Goal: Information Seeking & Learning: Learn about a topic

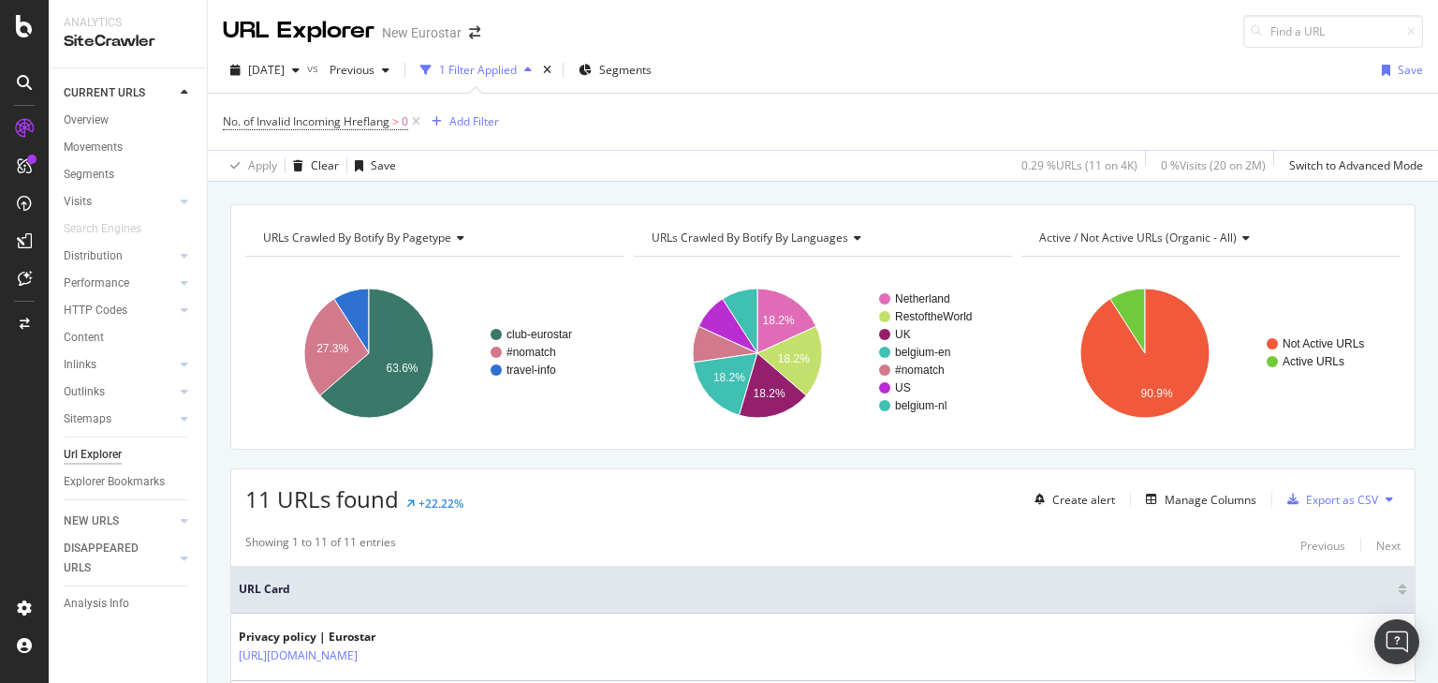
scroll to position [400, 0]
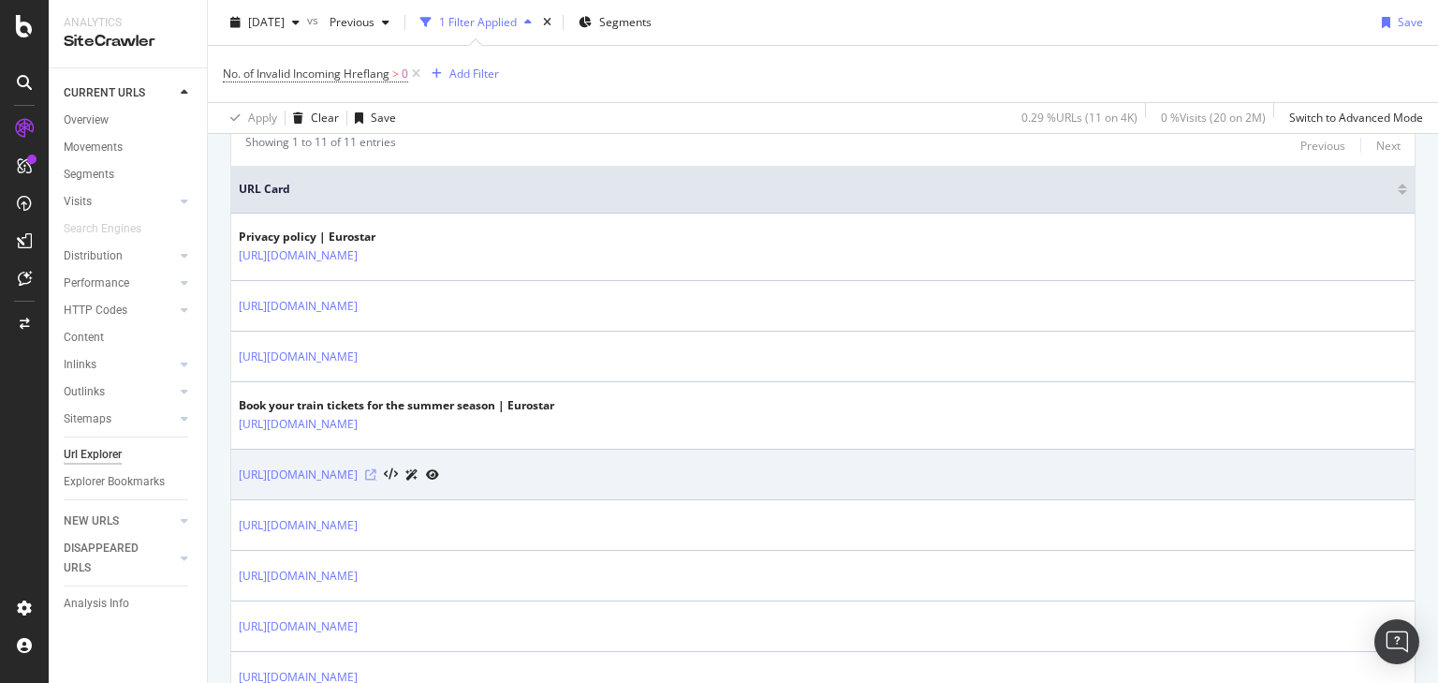
click at [376, 469] on icon at bounding box center [370, 474] width 11 height 11
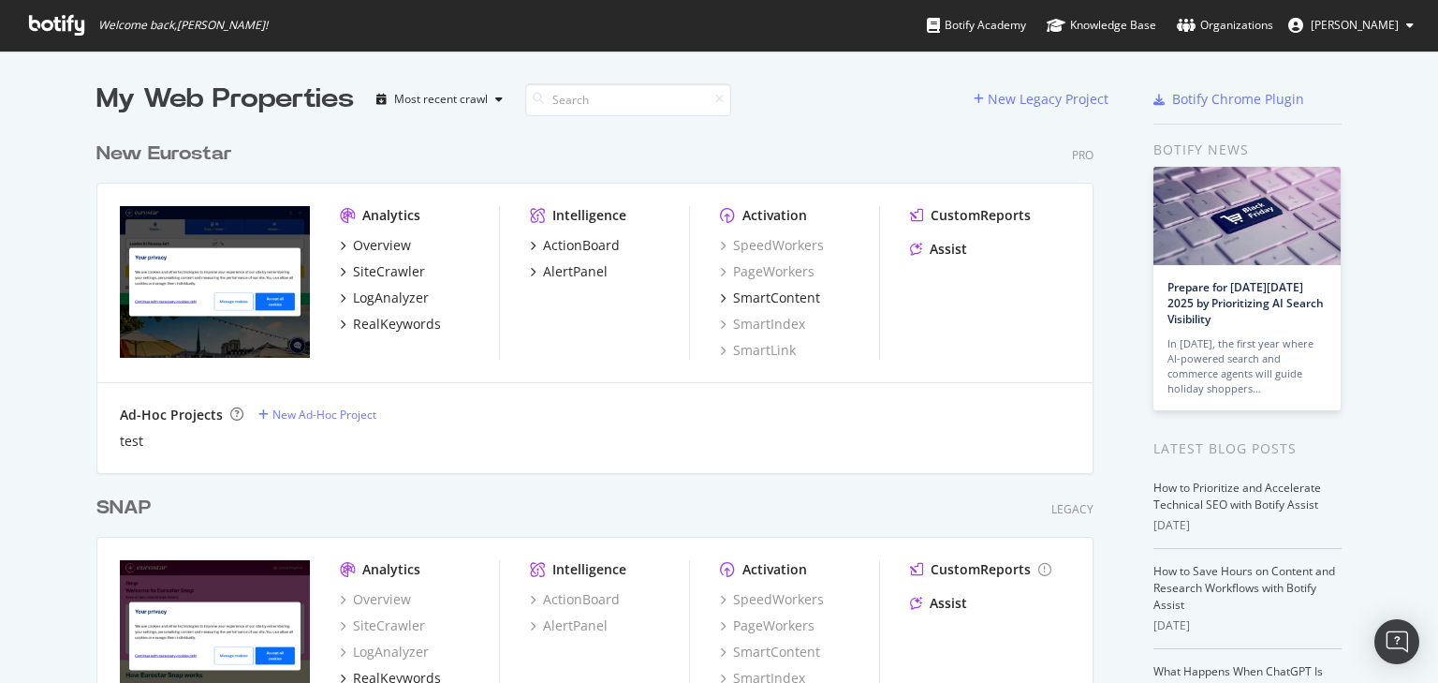
scroll to position [607, 1001]
click at [210, 146] on div "New Eurostar" at bounding box center [164, 153] width 136 height 27
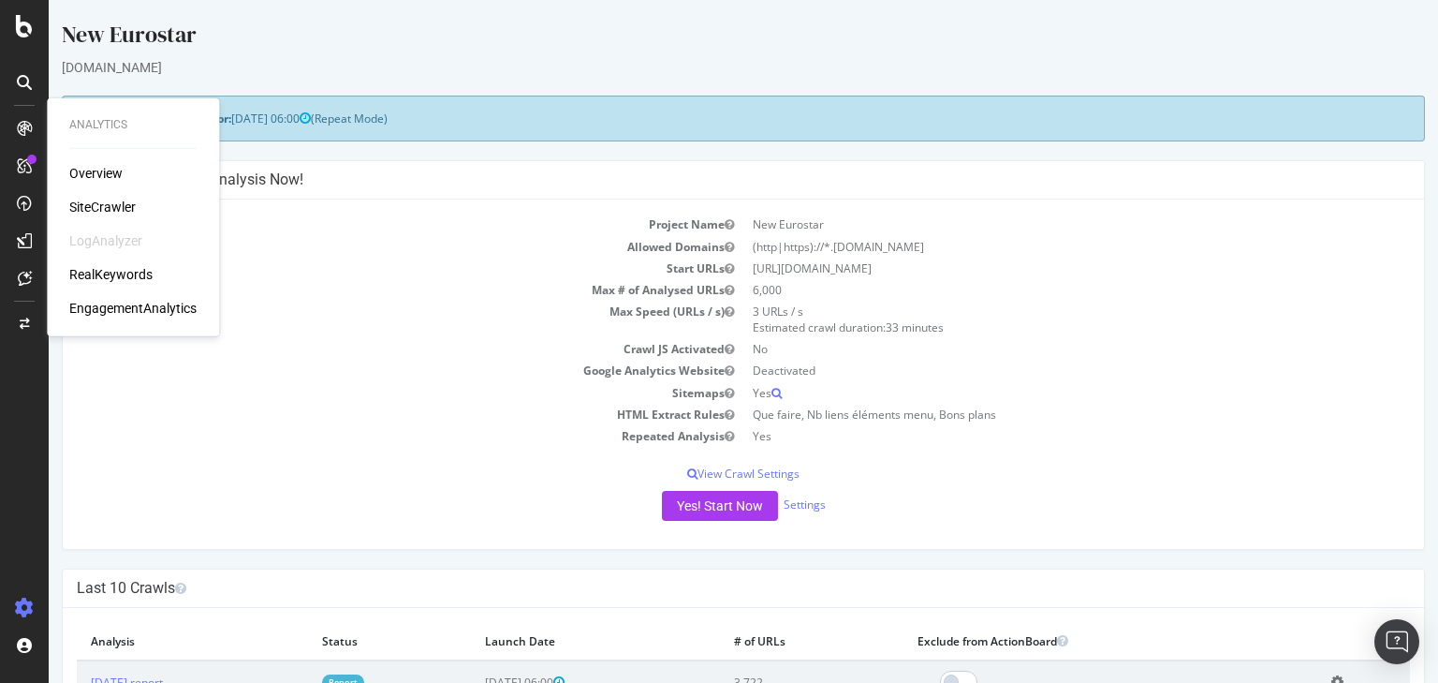
click at [120, 273] on div "RealKeywords" at bounding box center [110, 274] width 83 height 19
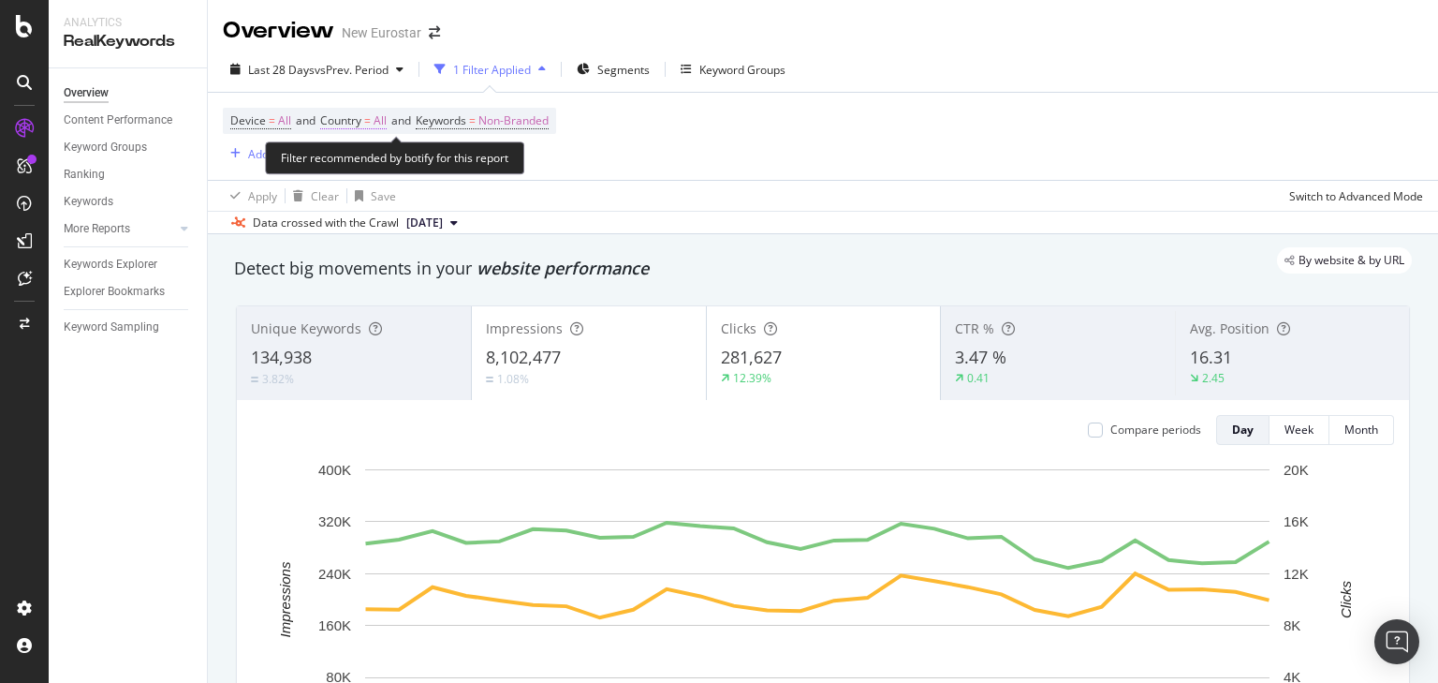
click at [352, 126] on span "Country" at bounding box center [340, 120] width 41 height 16
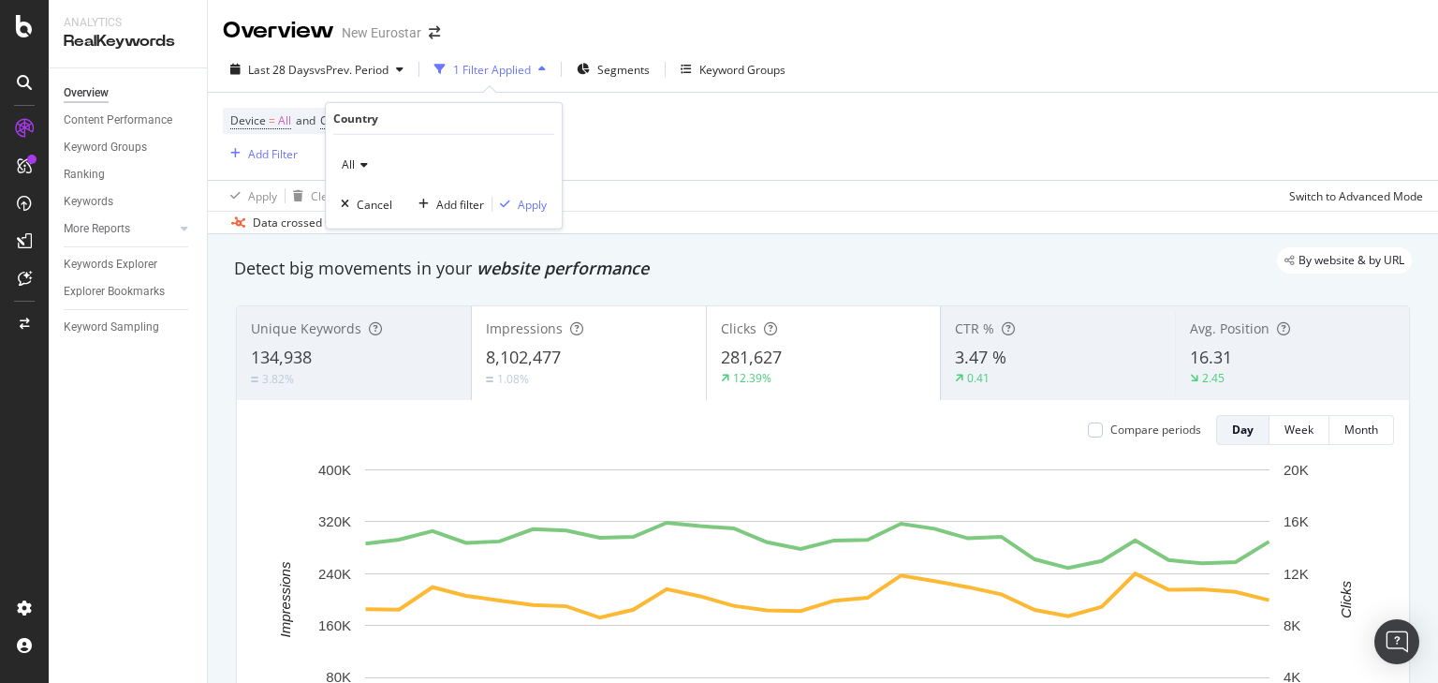
click at [358, 159] on icon at bounding box center [361, 164] width 13 height 11
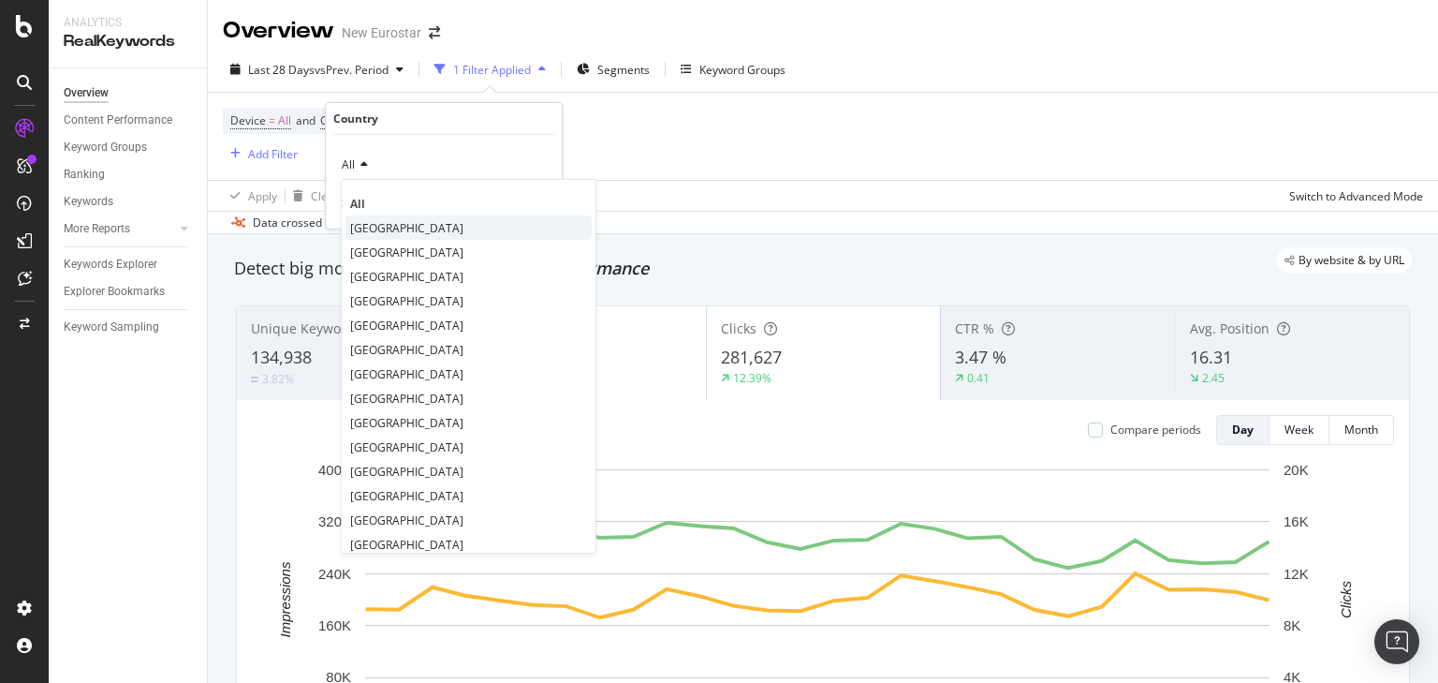
click at [386, 217] on div "United Kingdom" at bounding box center [469, 227] width 246 height 24
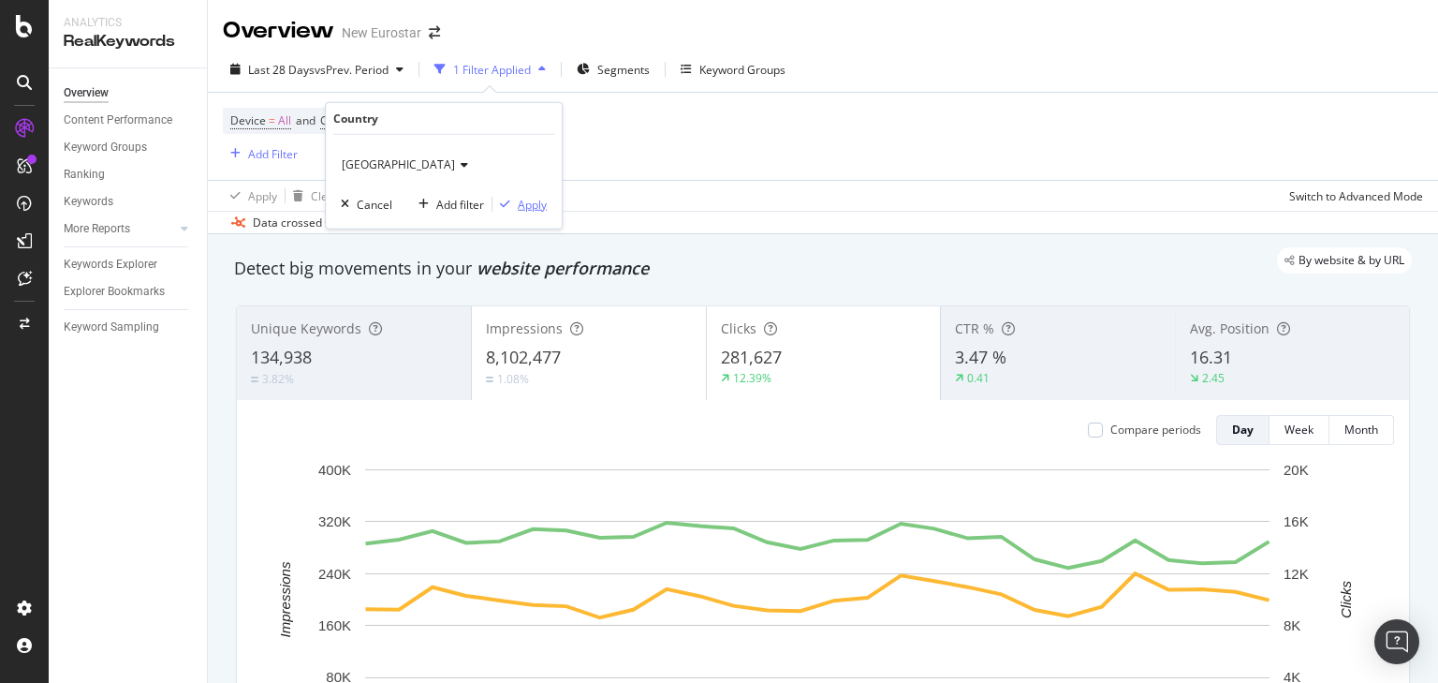
click at [518, 201] on div "Apply" at bounding box center [532, 204] width 29 height 16
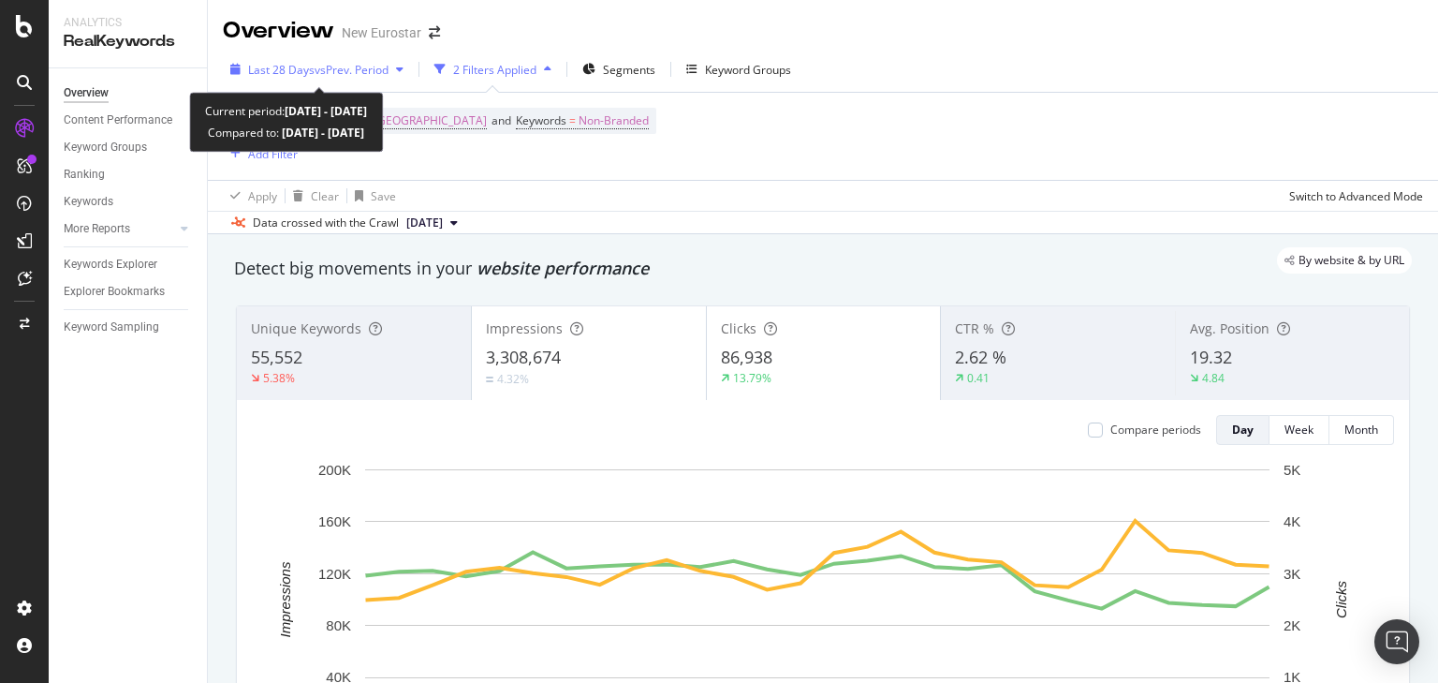
click at [345, 67] on span "vs Prev. Period" at bounding box center [352, 70] width 74 height 16
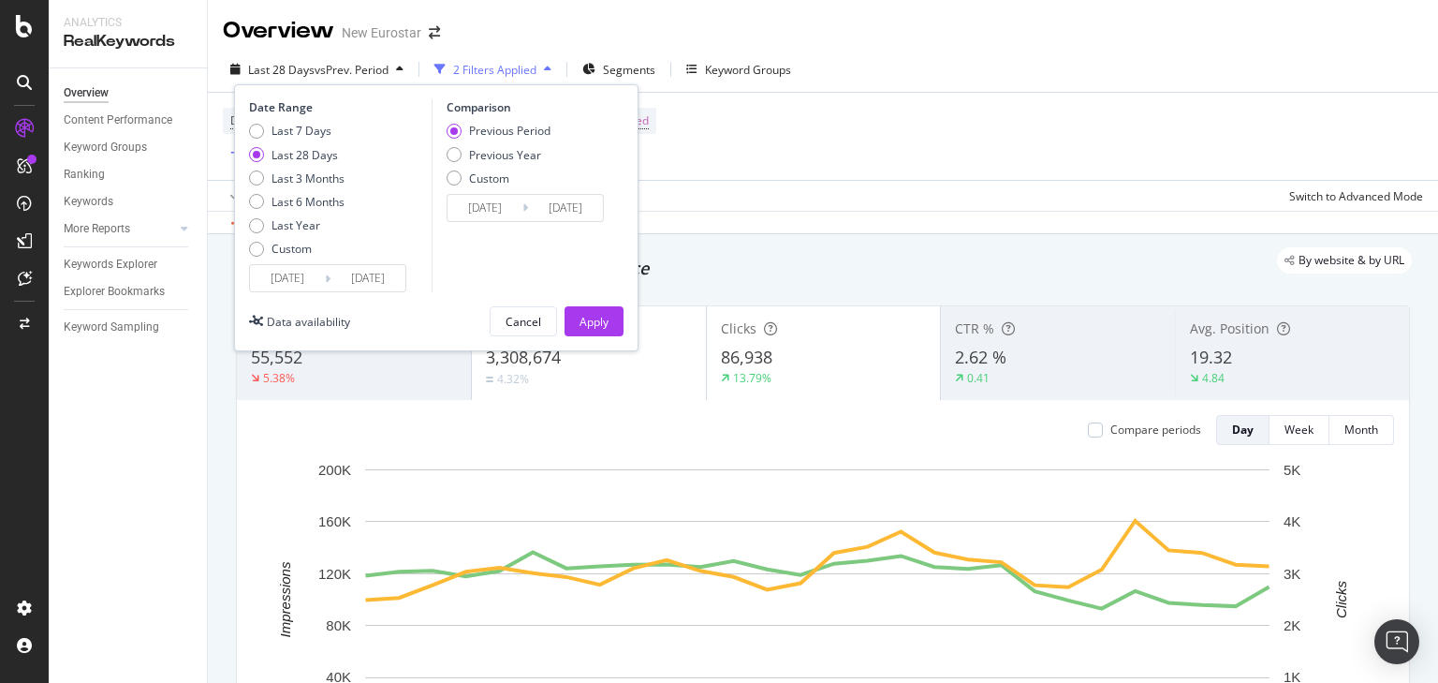
click at [312, 278] on input "2025/08/22" at bounding box center [287, 278] width 75 height 26
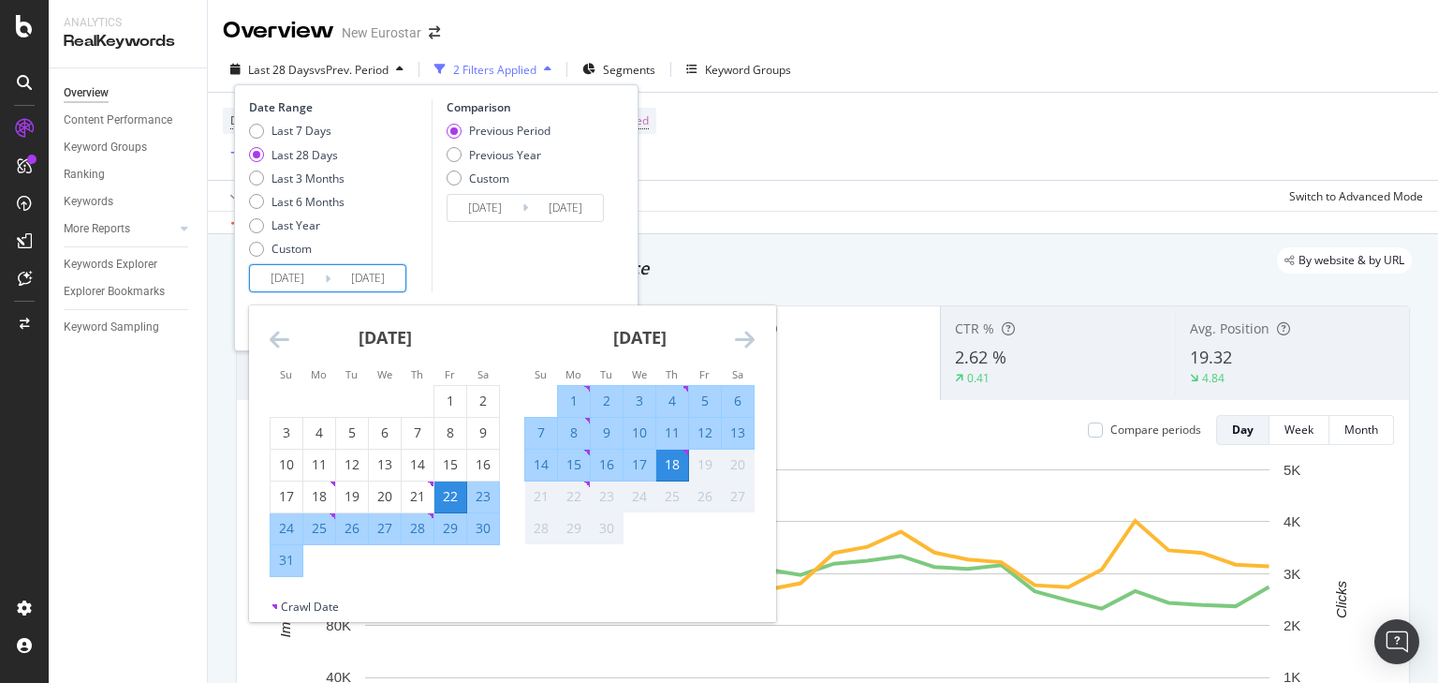
click at [571, 435] on div "8" at bounding box center [574, 432] width 32 height 19
type input "2025/09/08"
type input "2025/08/28"
type input "2025/09/07"
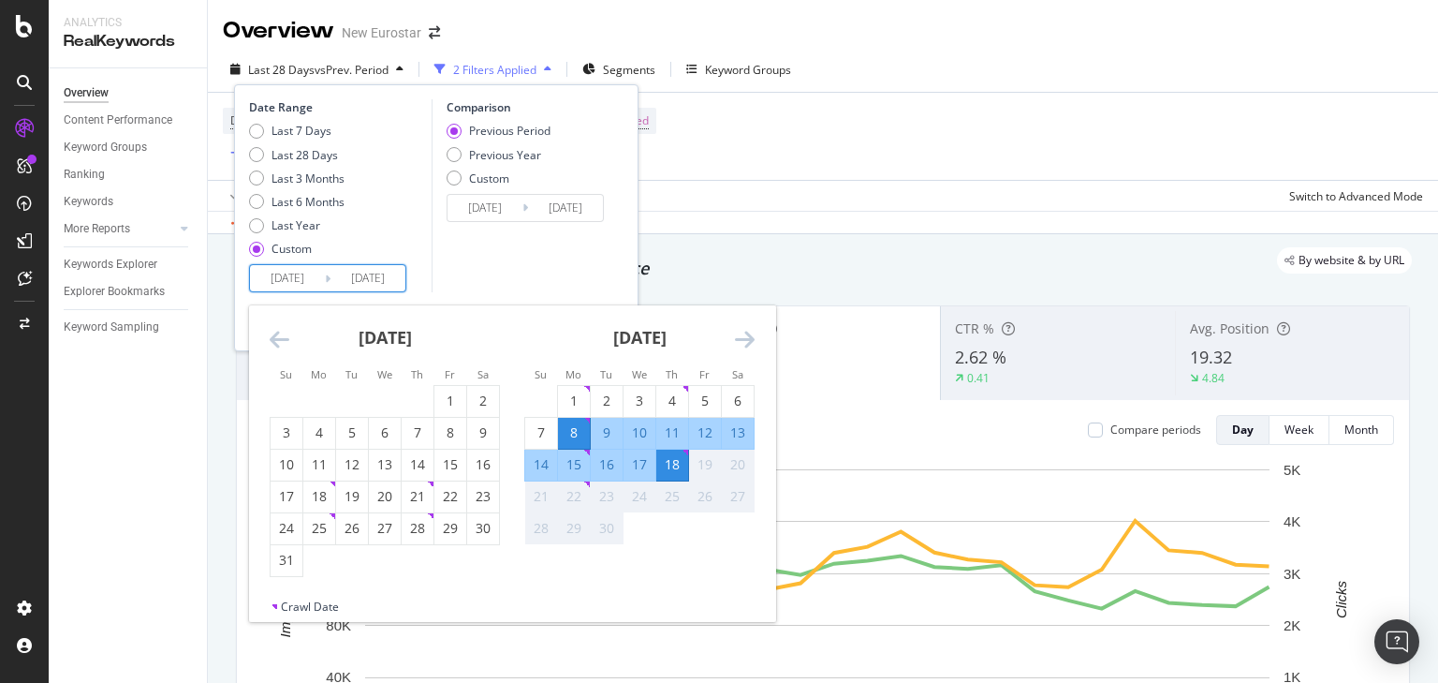
click at [543, 469] on div "14" at bounding box center [541, 464] width 32 height 19
type input "2025/09/14"
type input "2025/09/01"
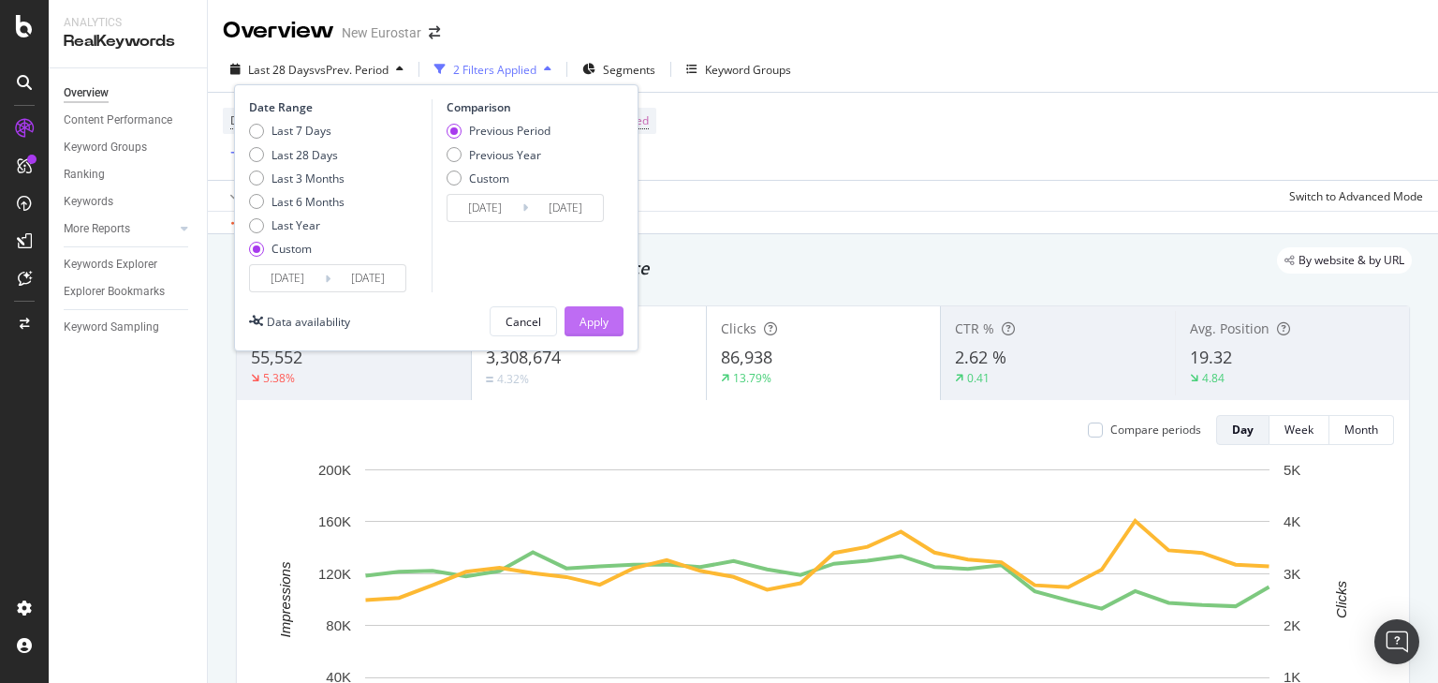
click at [584, 328] on div "Apply" at bounding box center [594, 322] width 29 height 16
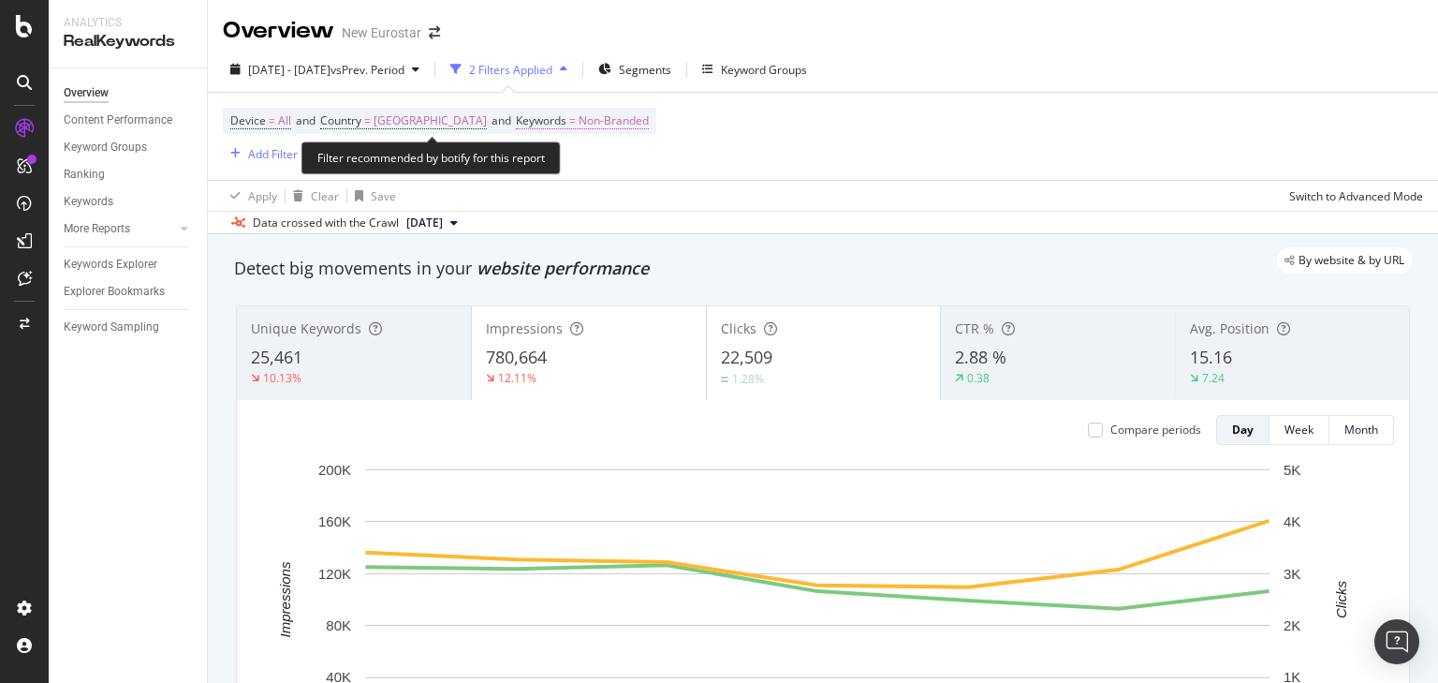
click at [631, 121] on span "Non-Branded" at bounding box center [614, 121] width 70 height 26
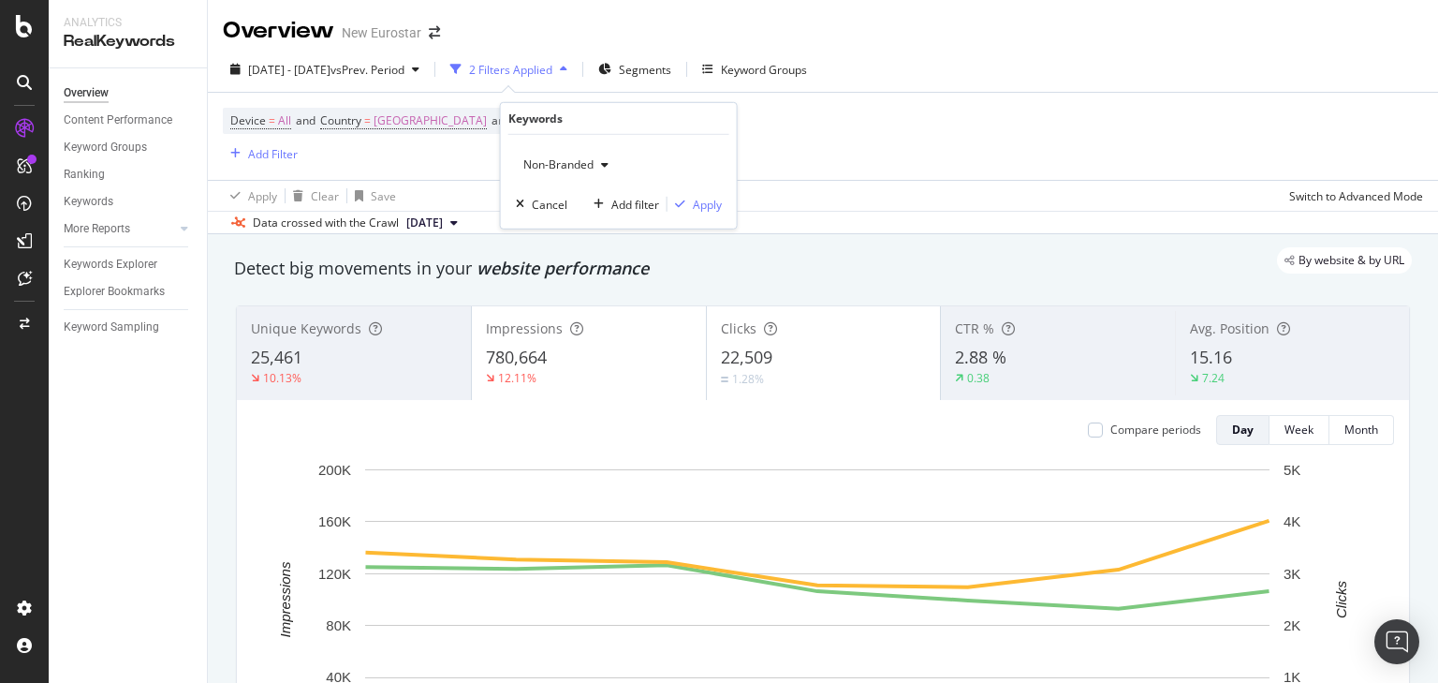
click at [572, 159] on span "Non-Branded" at bounding box center [555, 164] width 78 height 16
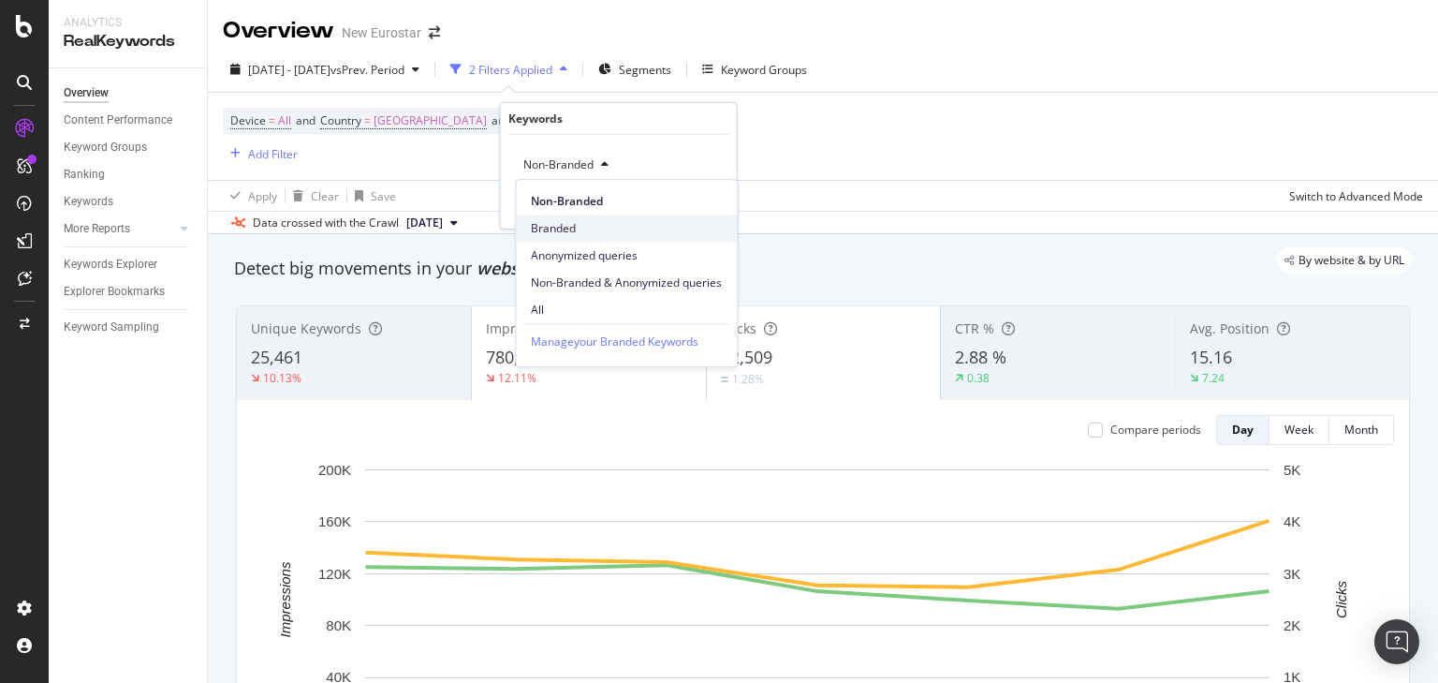
click at [585, 218] on div "Branded" at bounding box center [626, 227] width 221 height 27
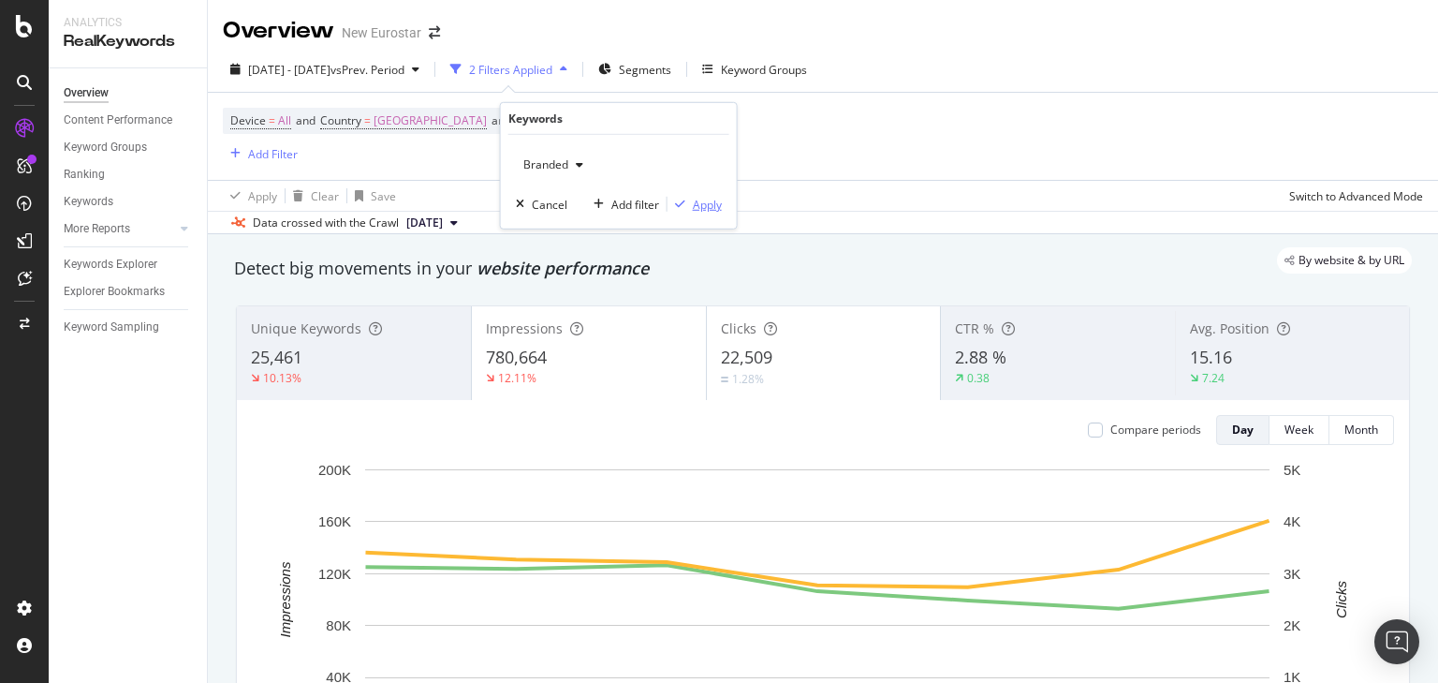
click at [704, 206] on div "Apply" at bounding box center [707, 204] width 29 height 16
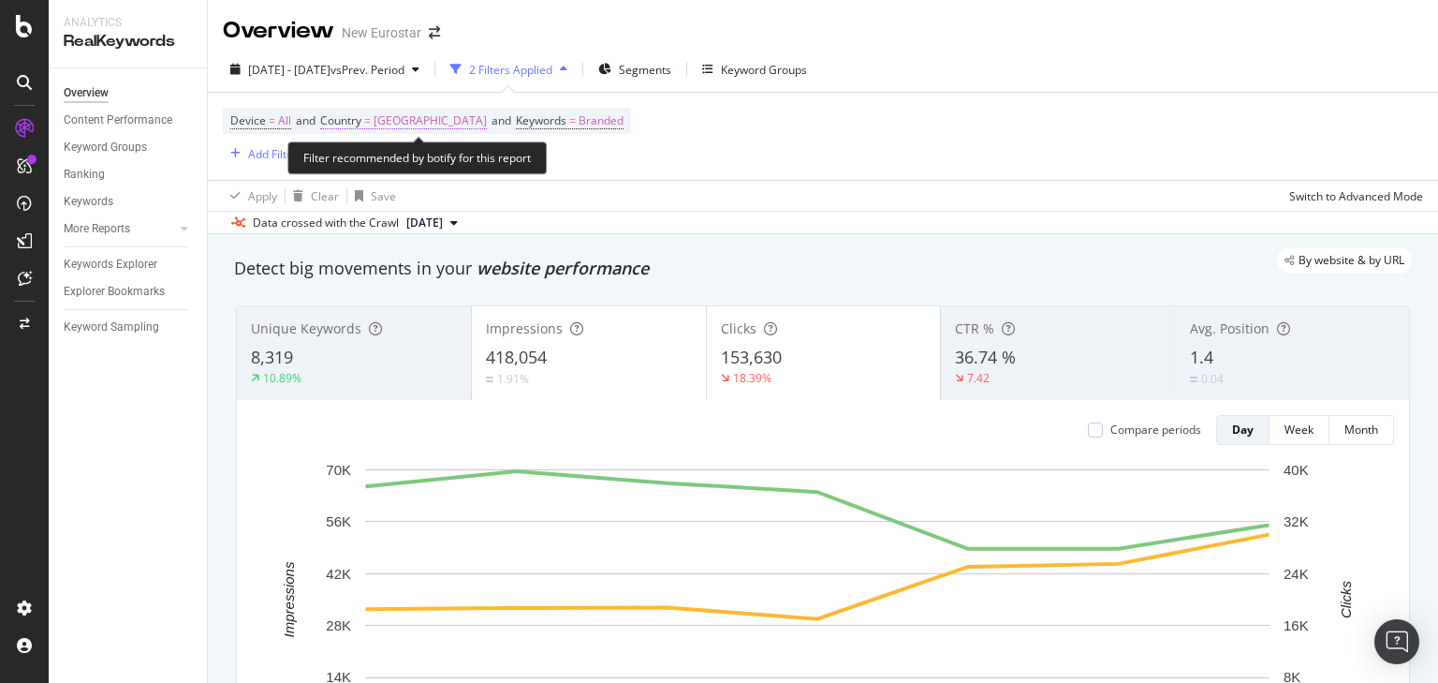
click at [433, 124] on span "United Kingdom" at bounding box center [430, 121] width 113 height 26
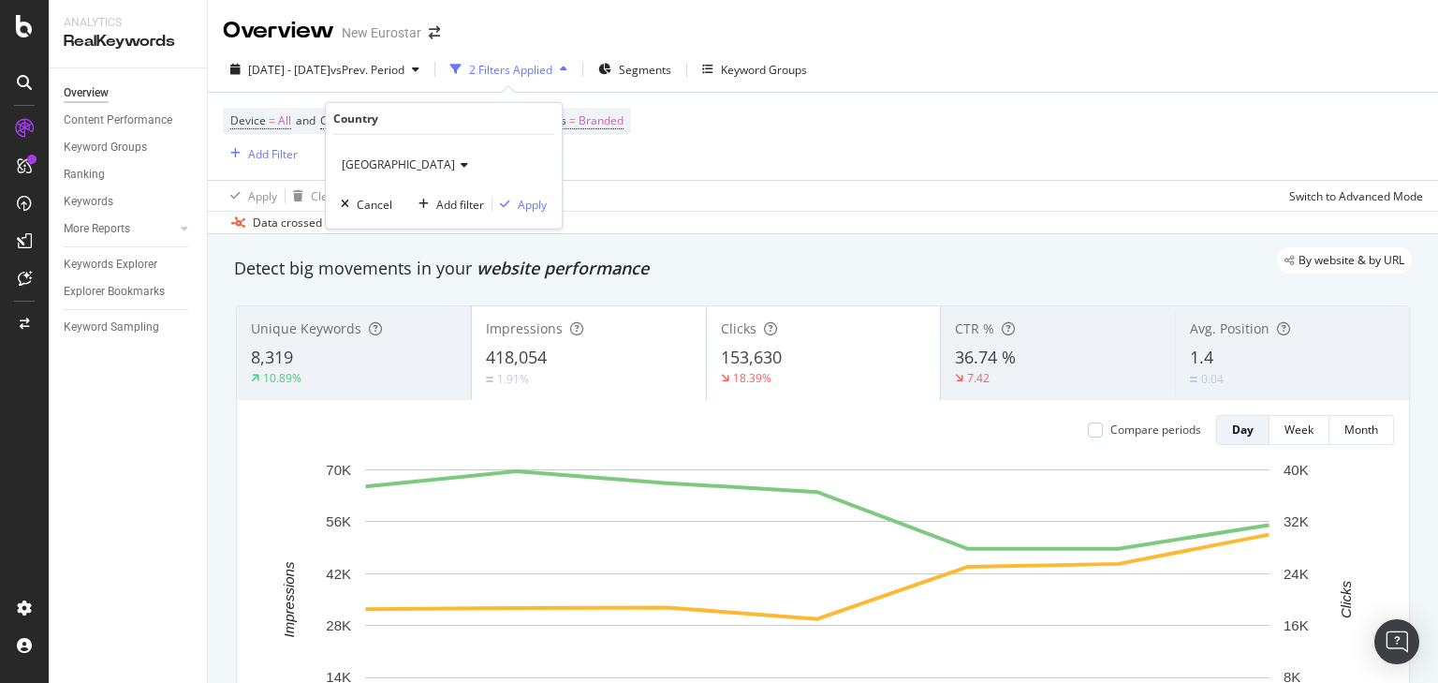
click at [420, 161] on span "United Kingdom" at bounding box center [398, 164] width 113 height 16
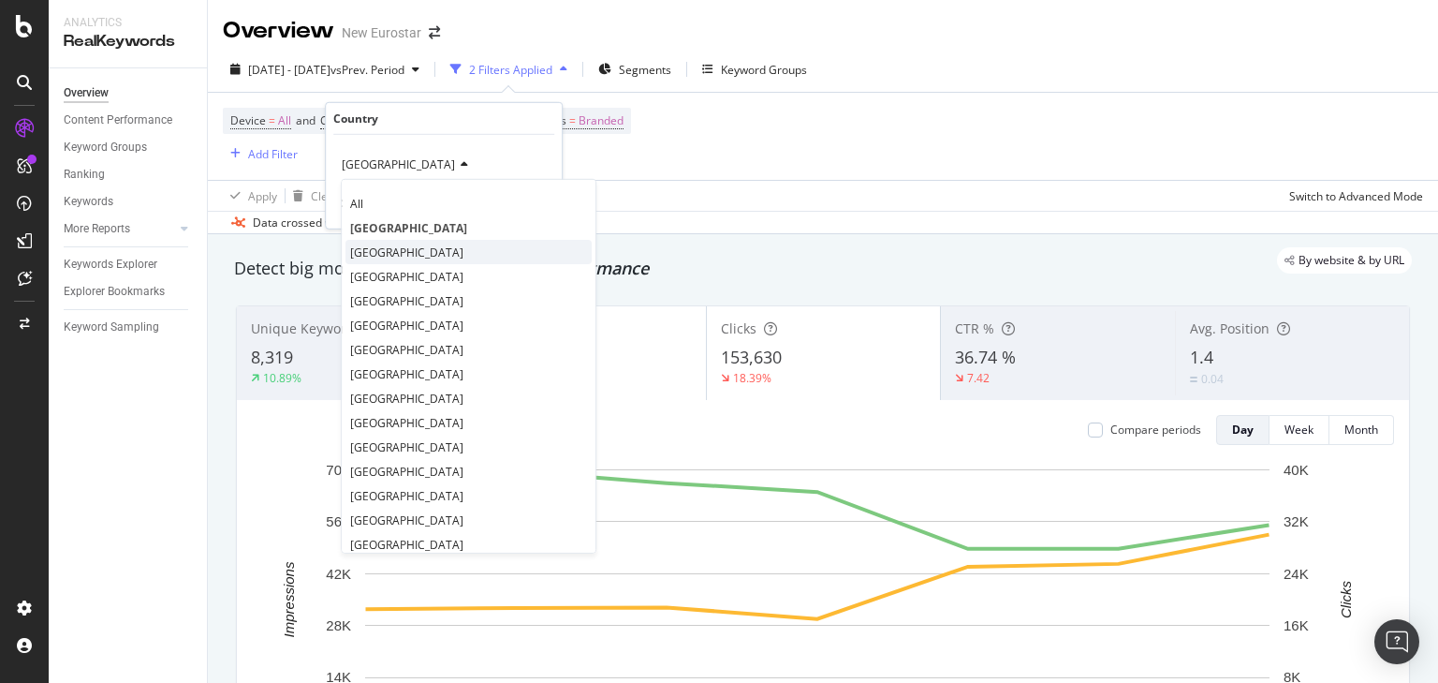
click at [394, 256] on div "France" at bounding box center [469, 252] width 246 height 24
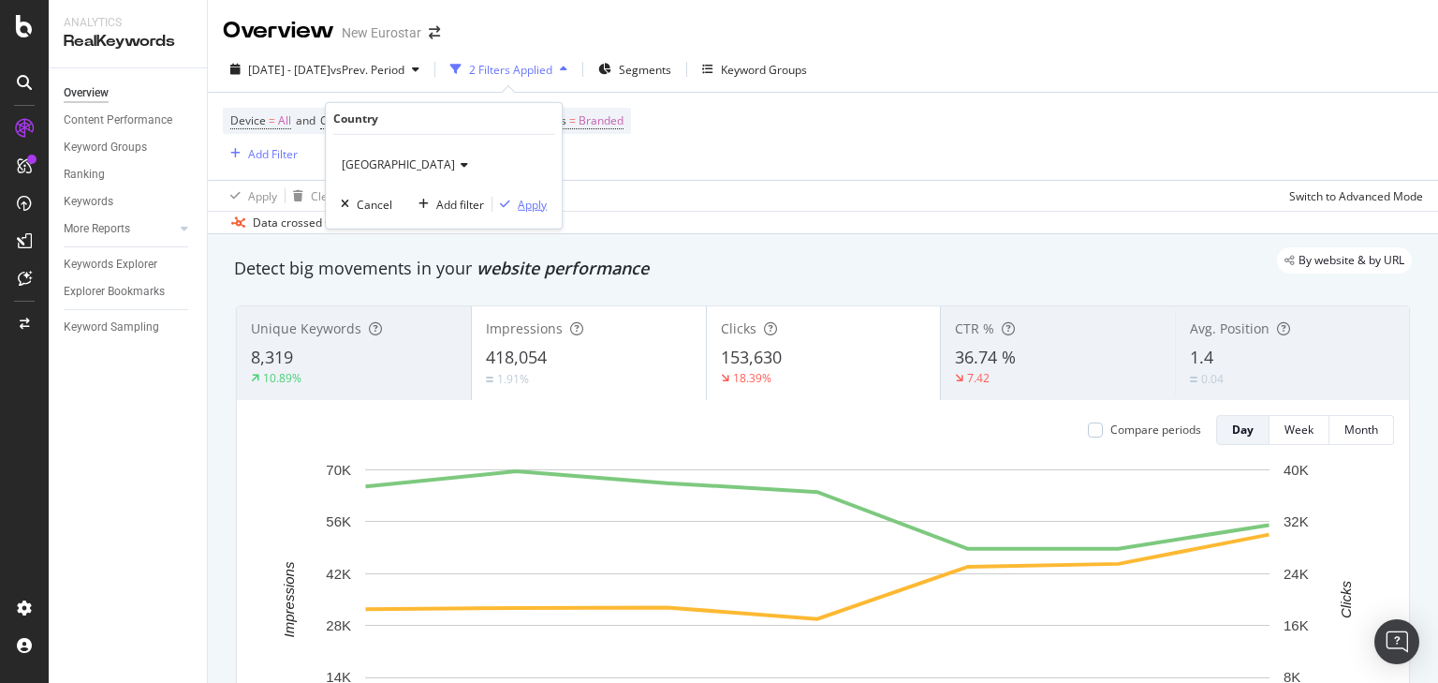
click at [537, 197] on div "Apply" at bounding box center [532, 204] width 29 height 16
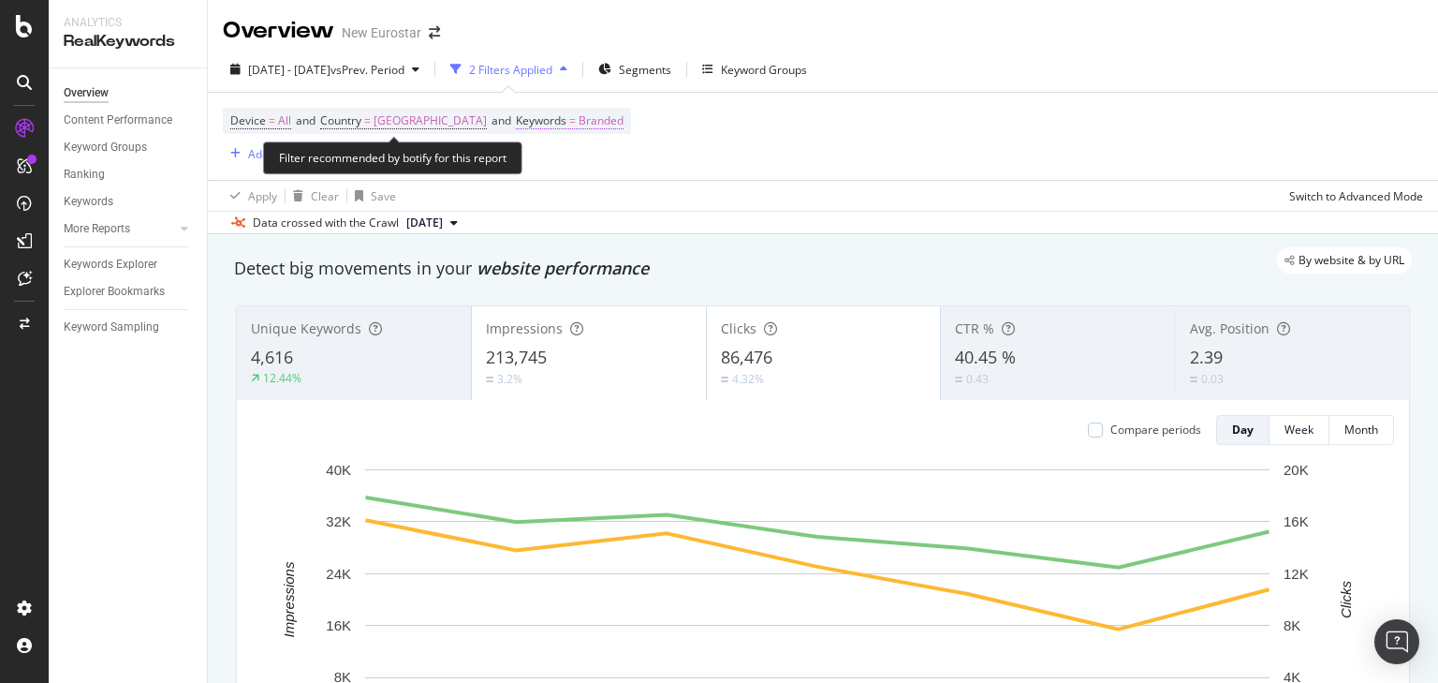
click at [579, 120] on span "Branded" at bounding box center [601, 121] width 45 height 26
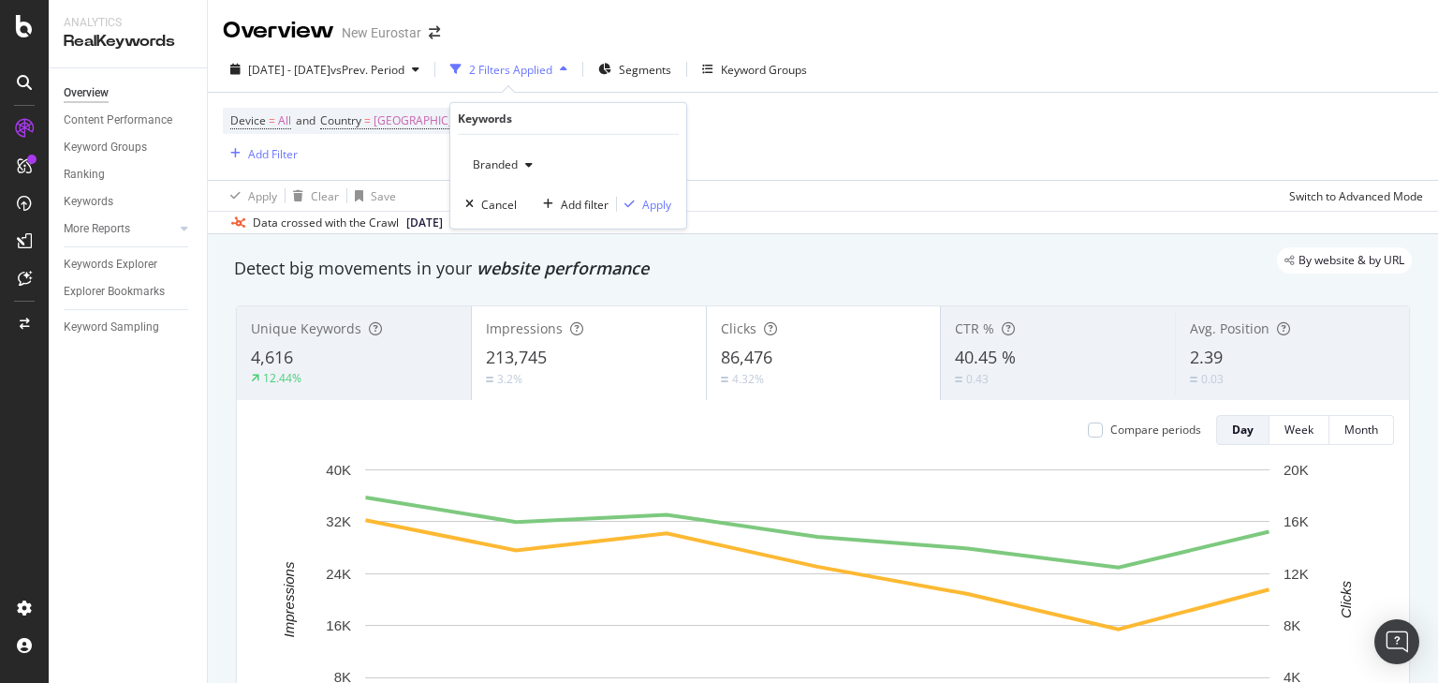
click at [518, 160] on div "button" at bounding box center [529, 164] width 22 height 11
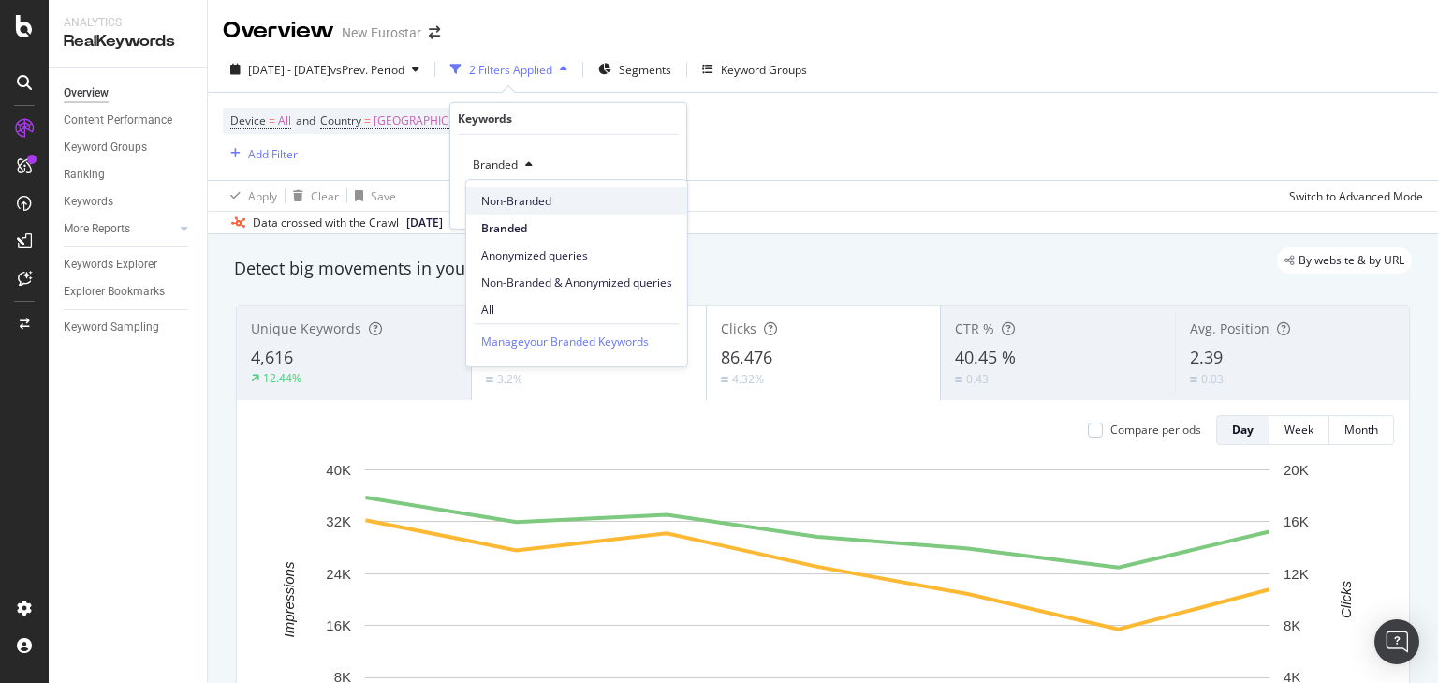
click at [521, 206] on span "Non-Branded" at bounding box center [576, 201] width 191 height 17
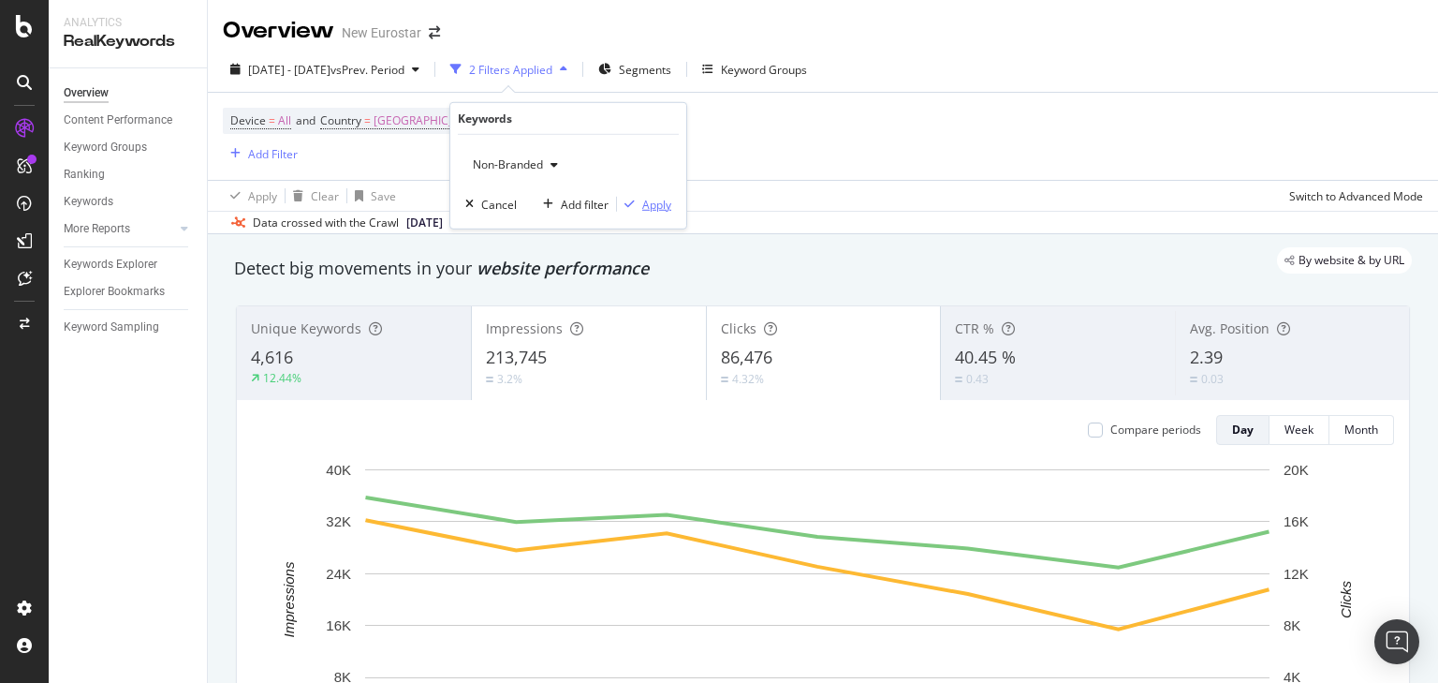
click at [663, 206] on div "Apply" at bounding box center [656, 204] width 29 height 16
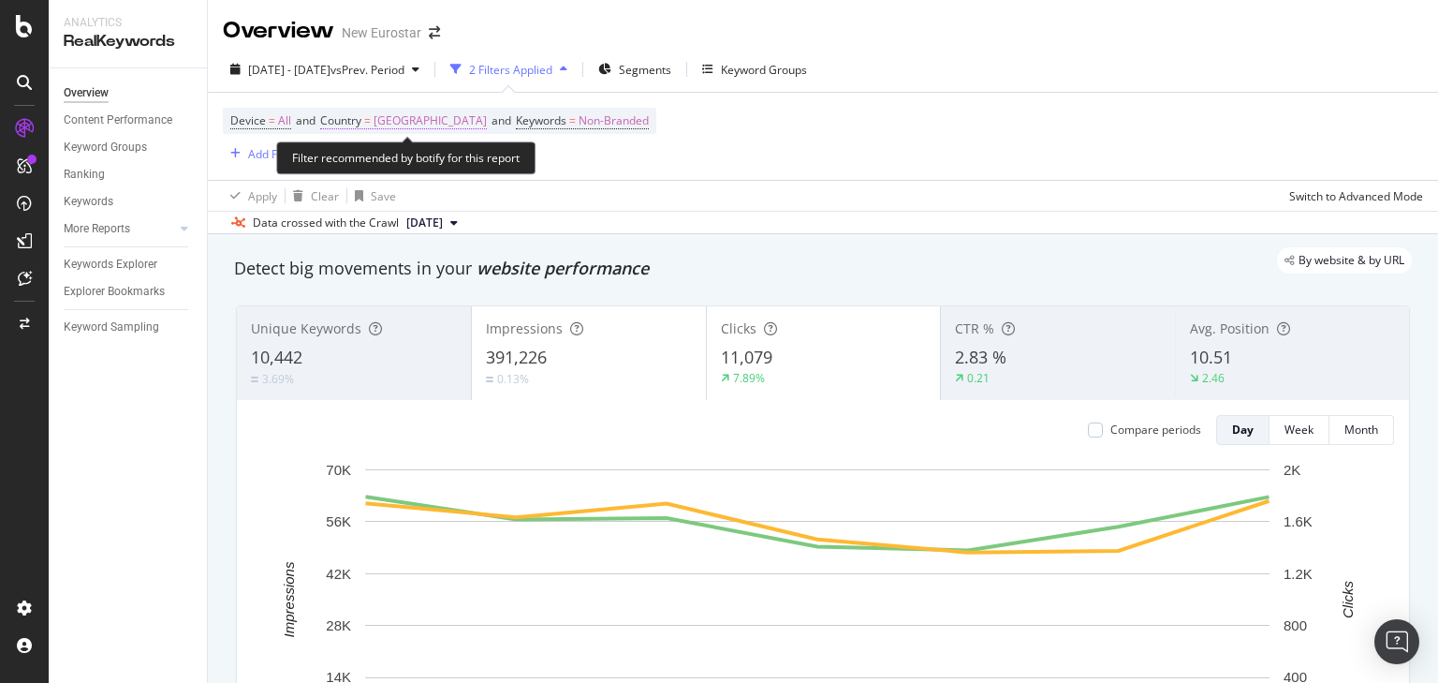
click at [406, 116] on span "France" at bounding box center [430, 121] width 113 height 26
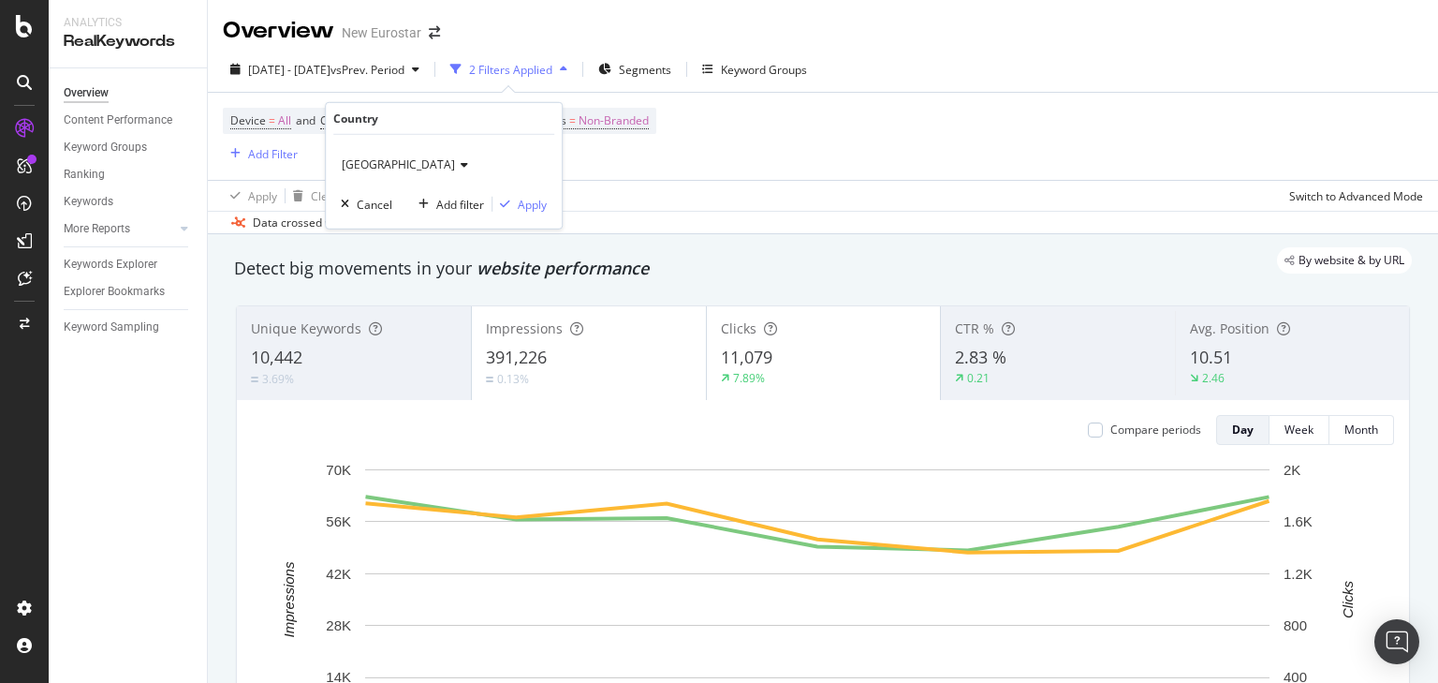
click at [455, 167] on icon at bounding box center [461, 164] width 13 height 11
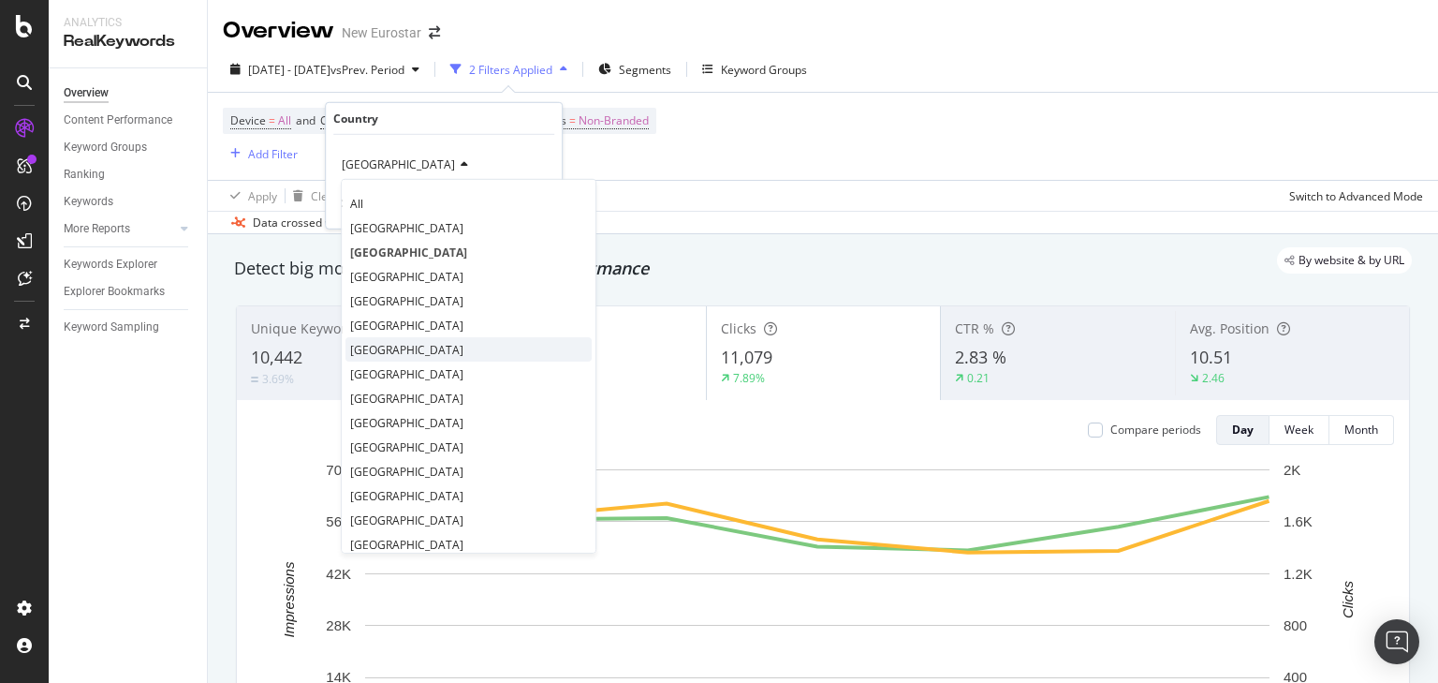
click at [386, 345] on span "Belgium" at bounding box center [406, 349] width 113 height 16
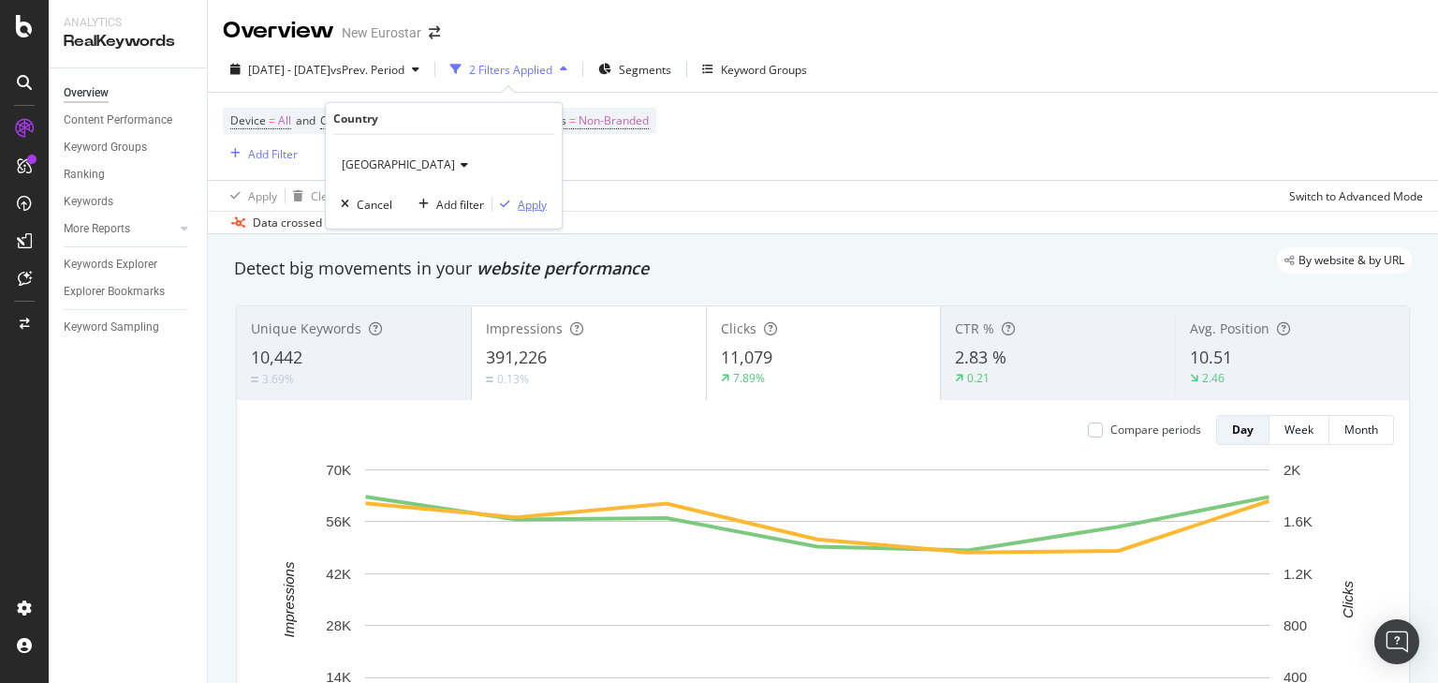
click at [542, 200] on div "Apply" at bounding box center [532, 204] width 29 height 16
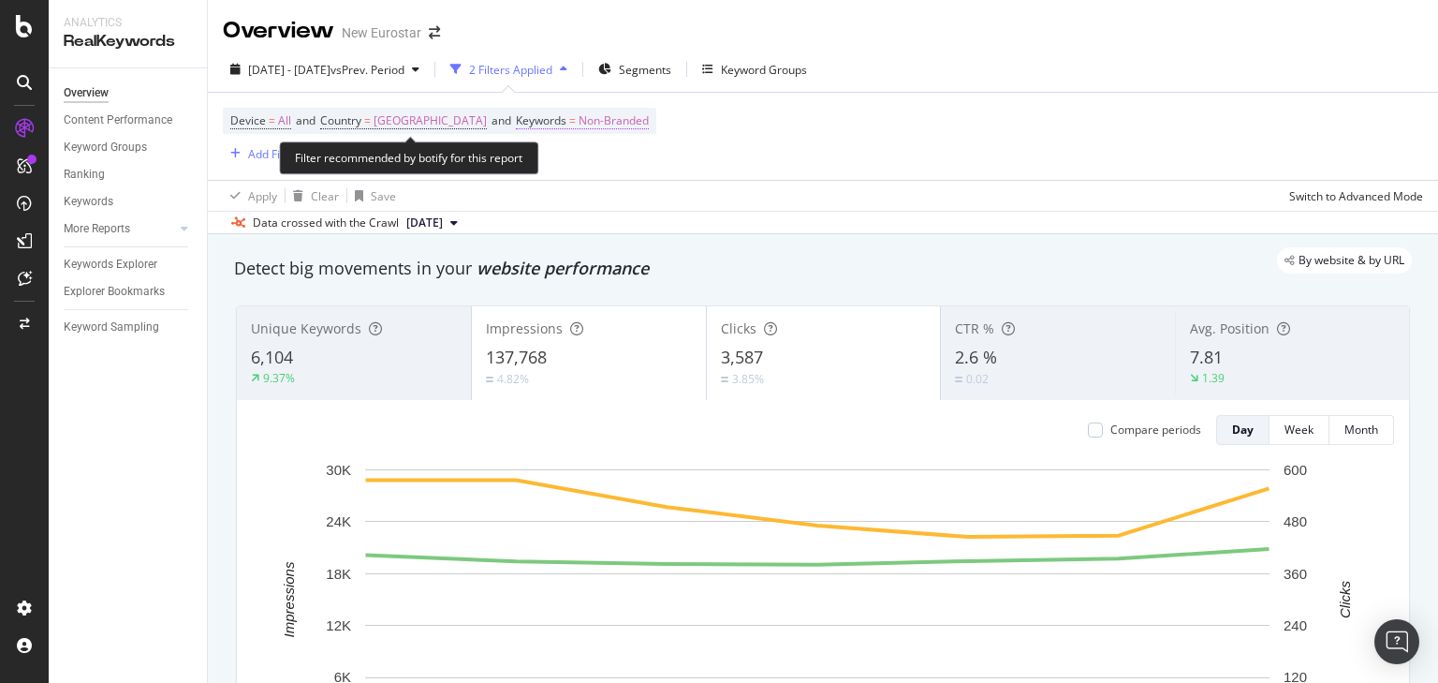
click at [579, 124] on span "Non-Branded" at bounding box center [614, 121] width 70 height 26
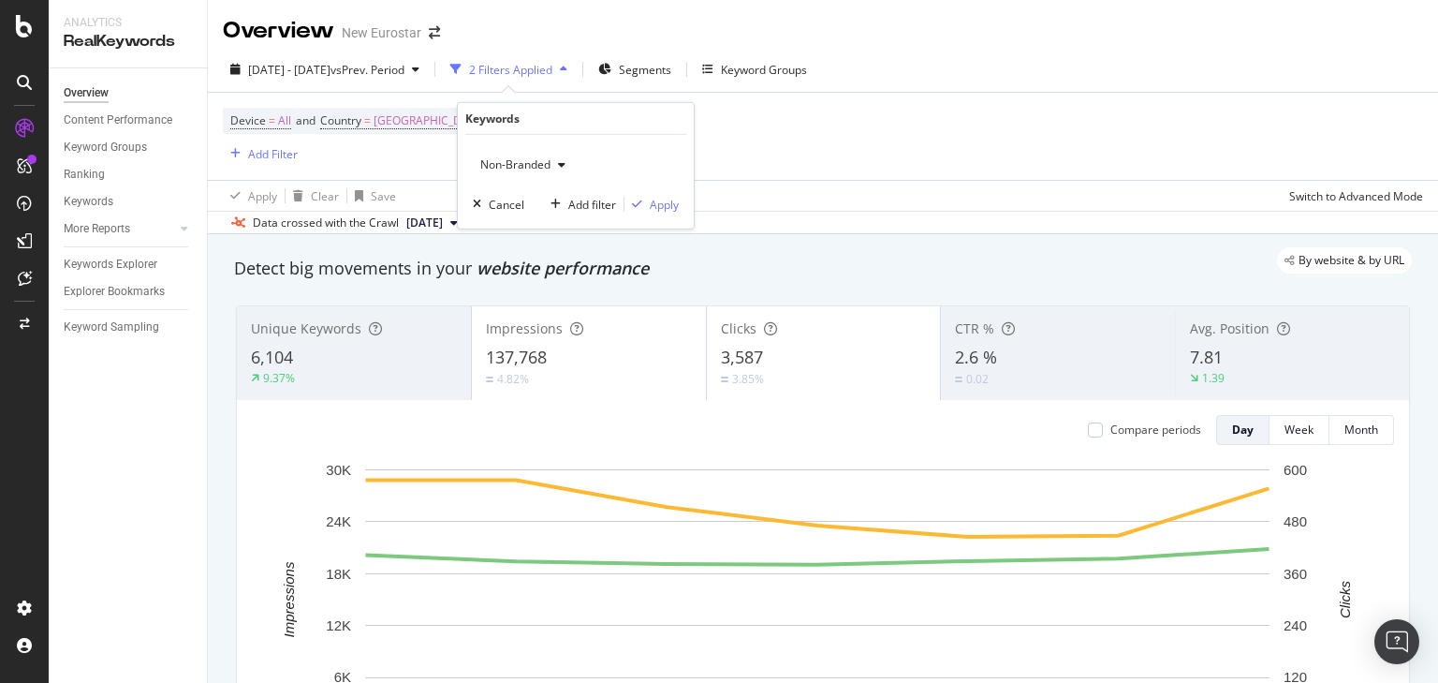
click at [509, 170] on span "Non-Branded" at bounding box center [512, 164] width 78 height 16
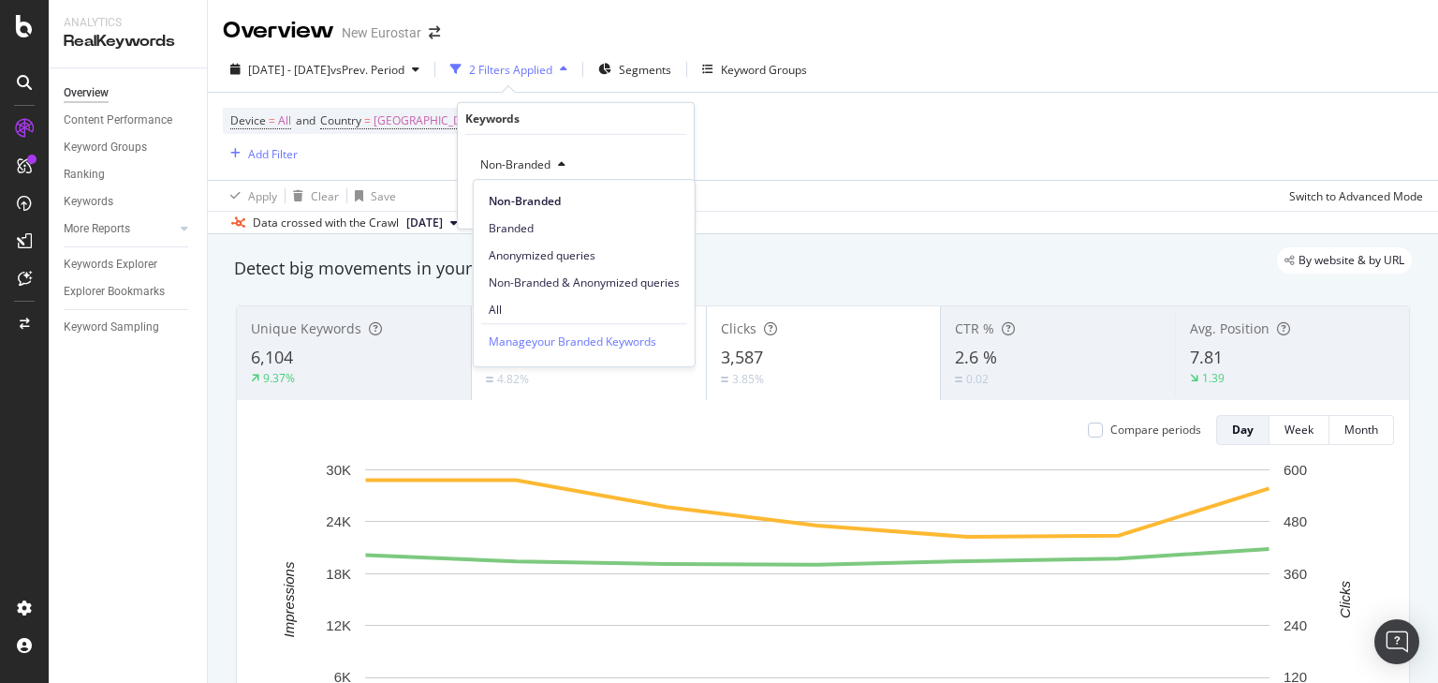
click at [524, 217] on div "Branded" at bounding box center [584, 227] width 221 height 27
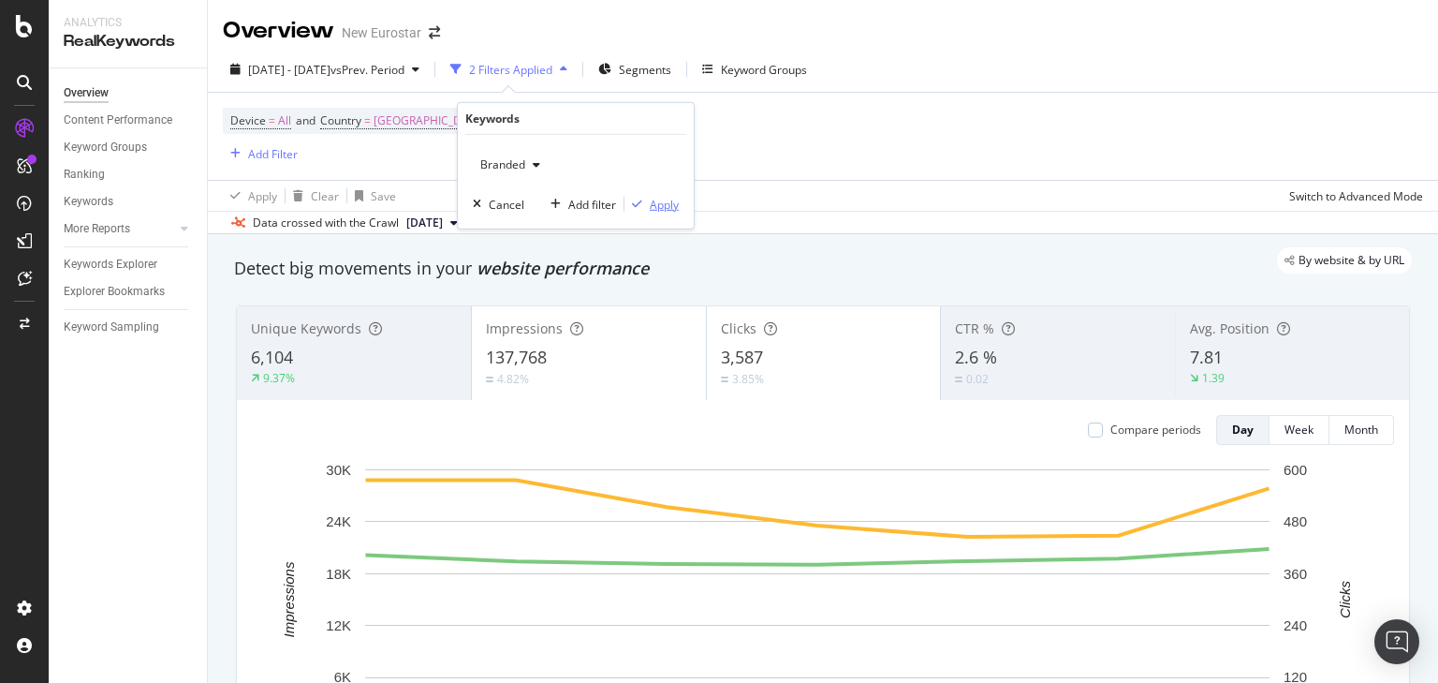
click at [652, 201] on div "Apply" at bounding box center [664, 204] width 29 height 16
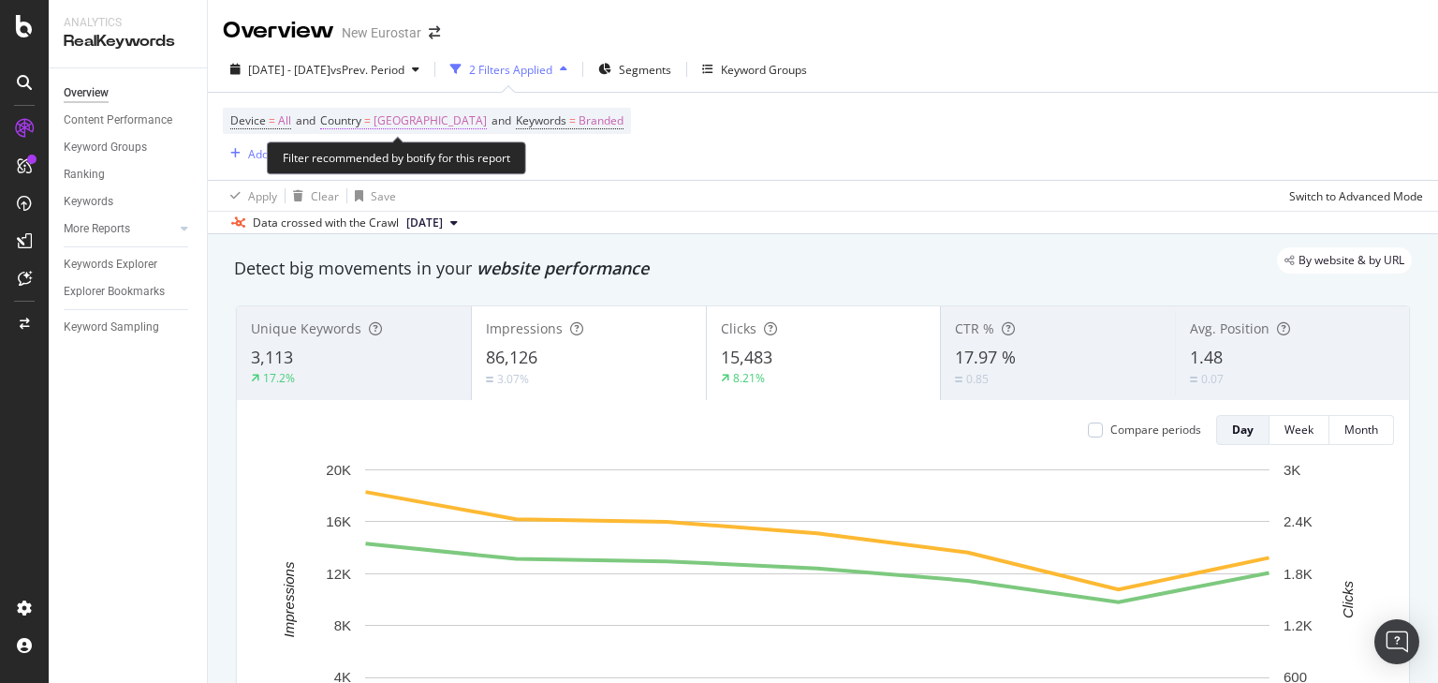
click at [409, 125] on span "Belgium" at bounding box center [430, 121] width 113 height 26
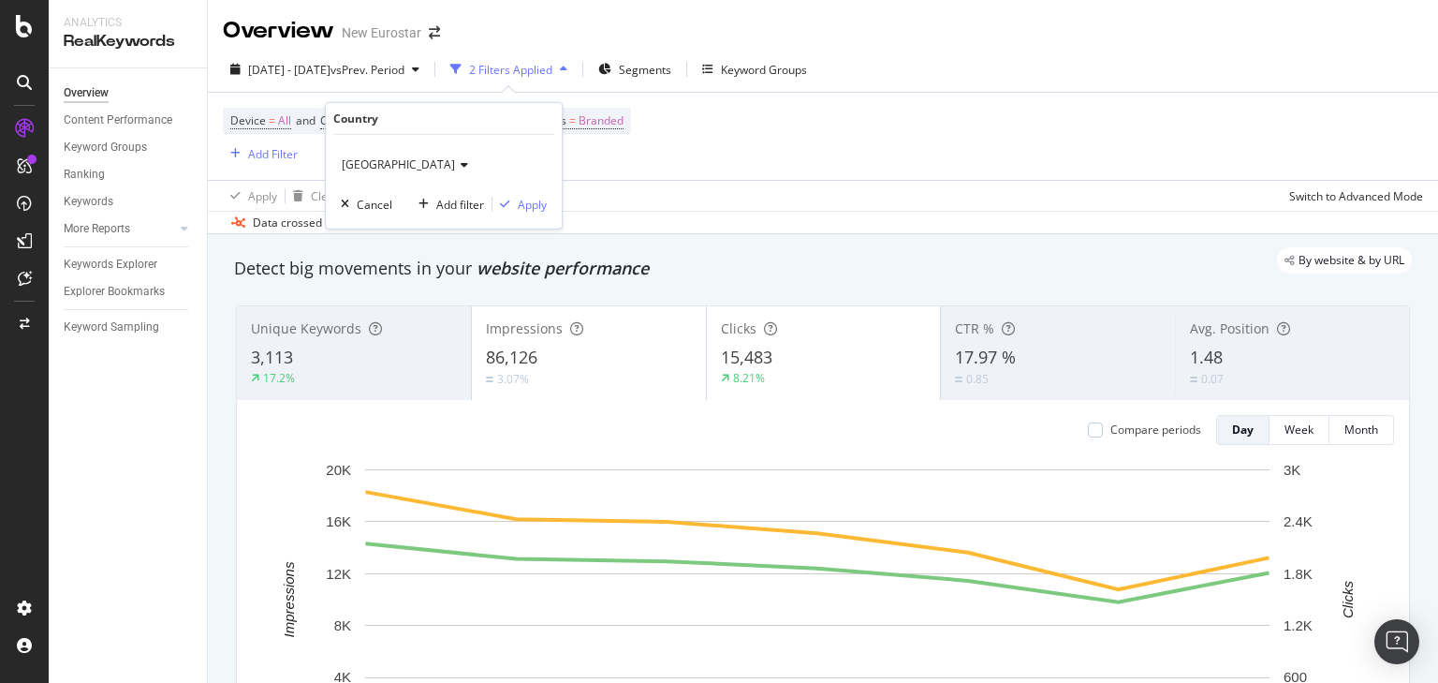
click at [381, 159] on span "Belgium" at bounding box center [398, 164] width 113 height 16
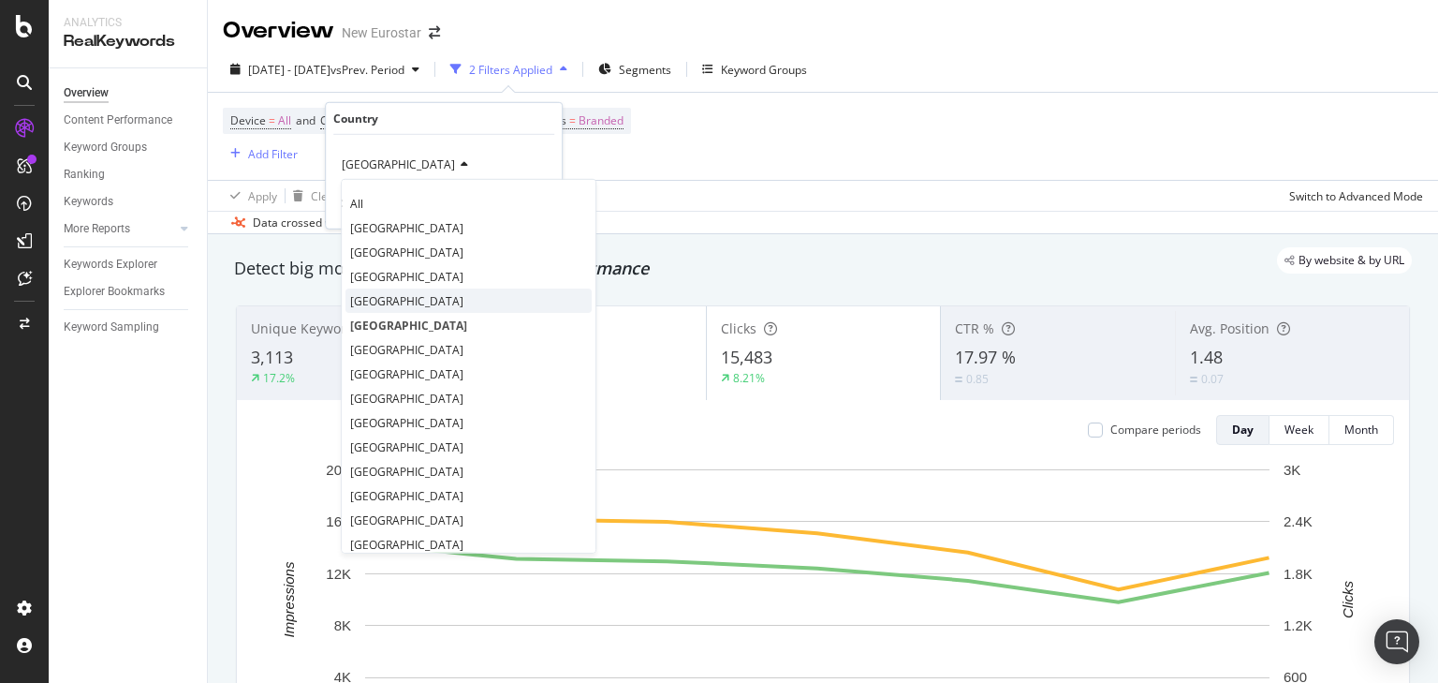
click at [445, 300] on div "Netherlands" at bounding box center [469, 300] width 246 height 24
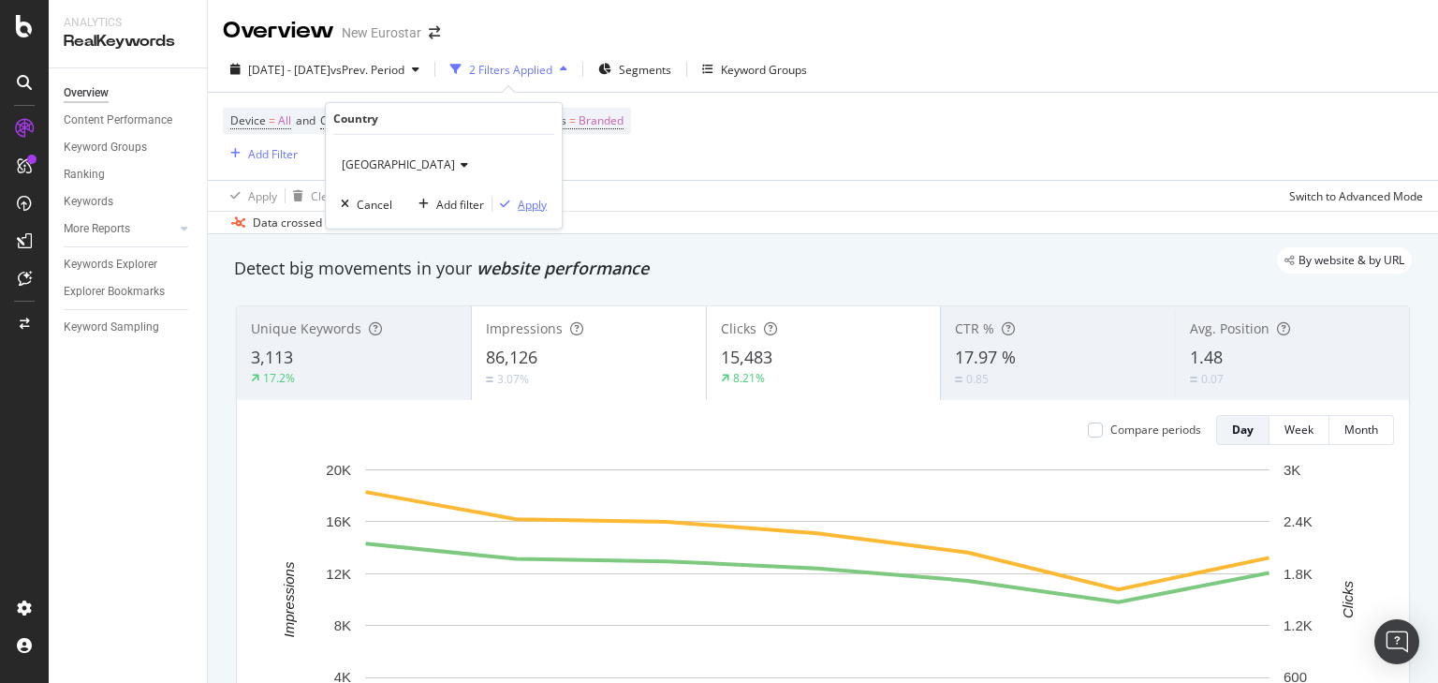
click at [524, 197] on div "Apply" at bounding box center [532, 204] width 29 height 16
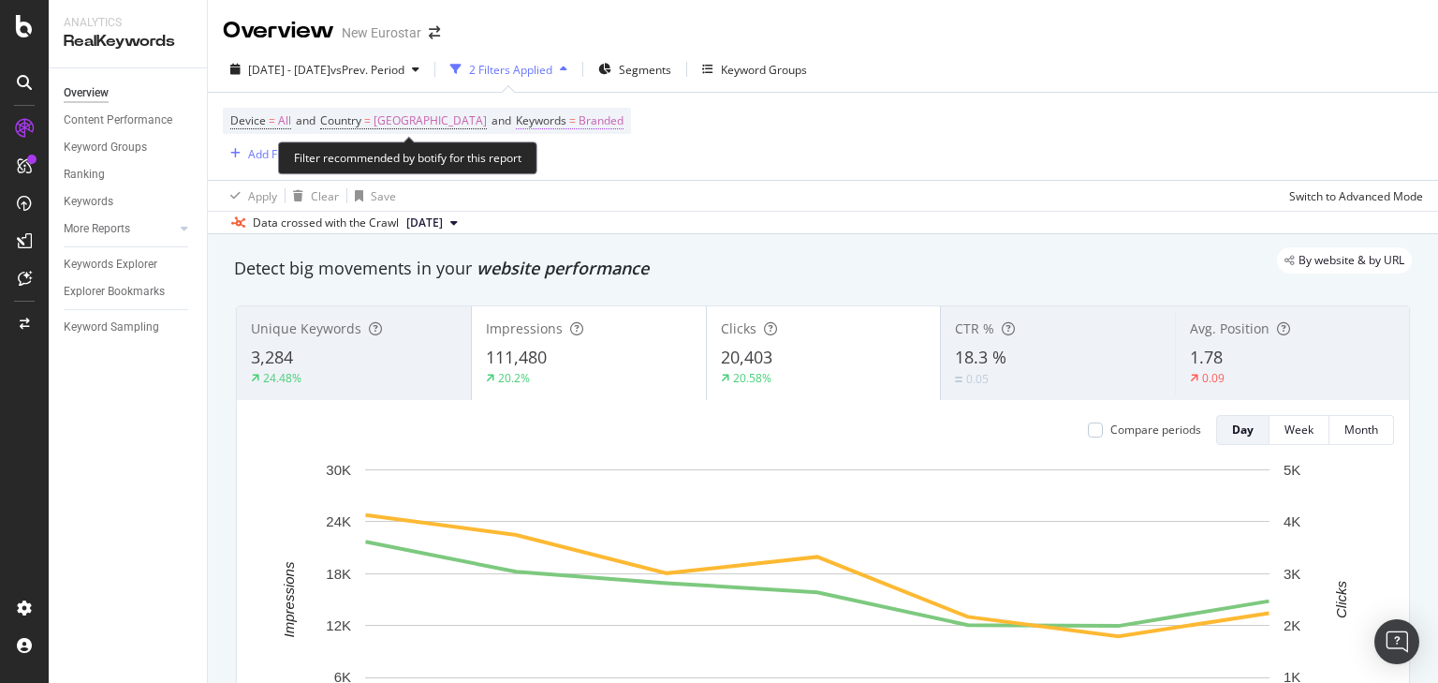
click at [579, 123] on span "Branded" at bounding box center [601, 121] width 45 height 26
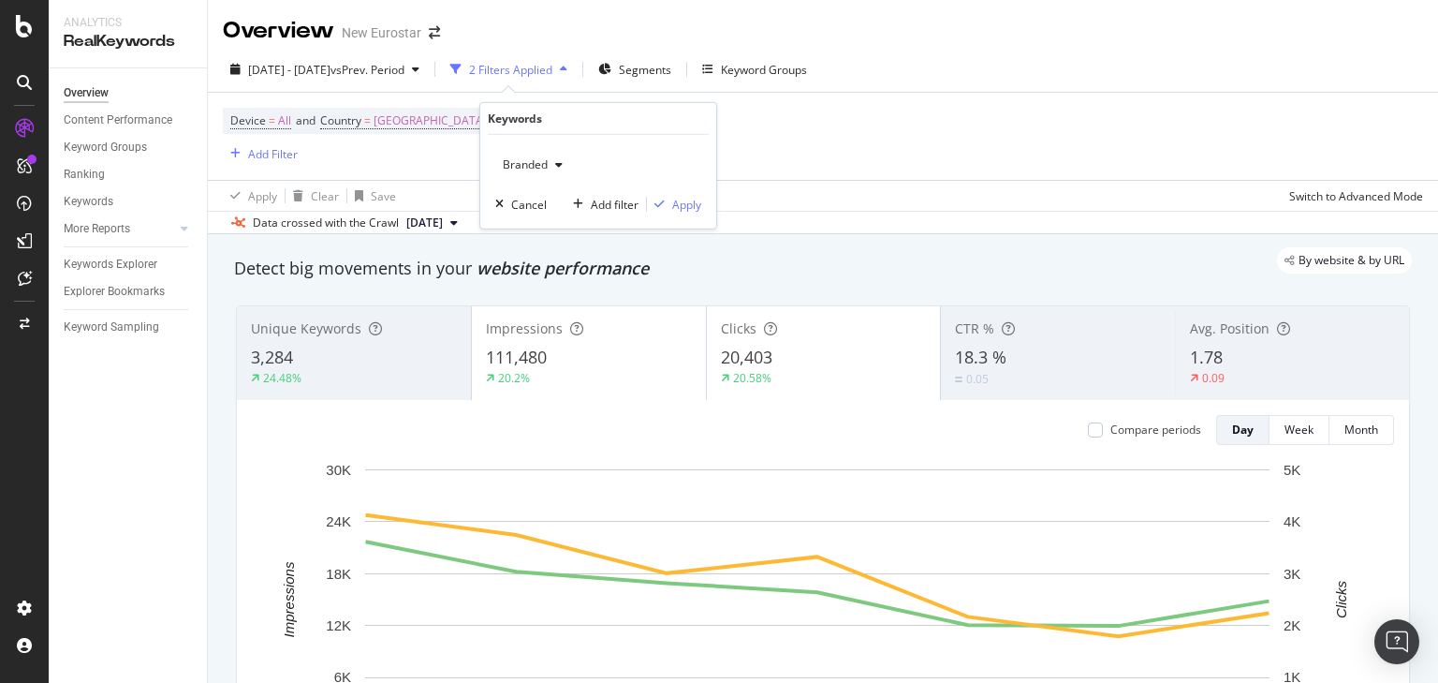
click at [530, 166] on span "Branded" at bounding box center [521, 164] width 52 height 16
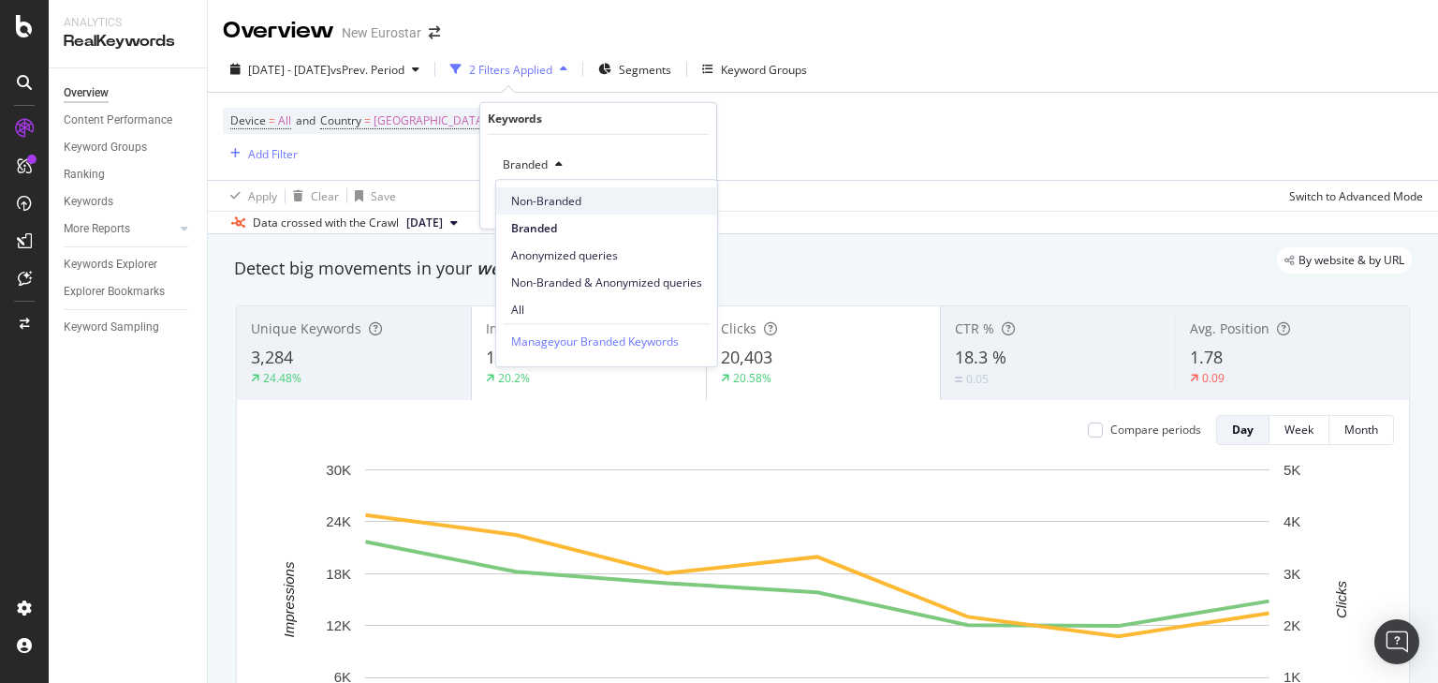
click at [566, 202] on span "Non-Branded" at bounding box center [606, 201] width 191 height 17
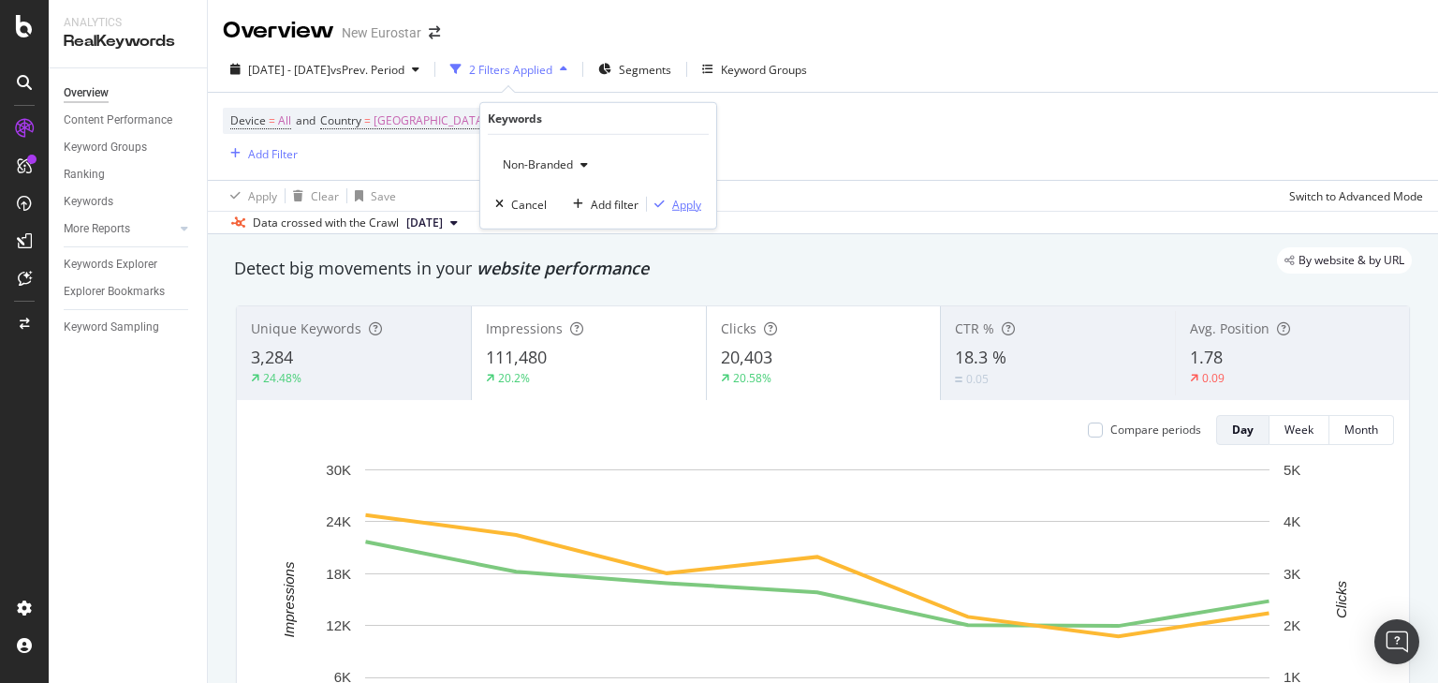
click at [675, 199] on div "Apply" at bounding box center [686, 204] width 29 height 16
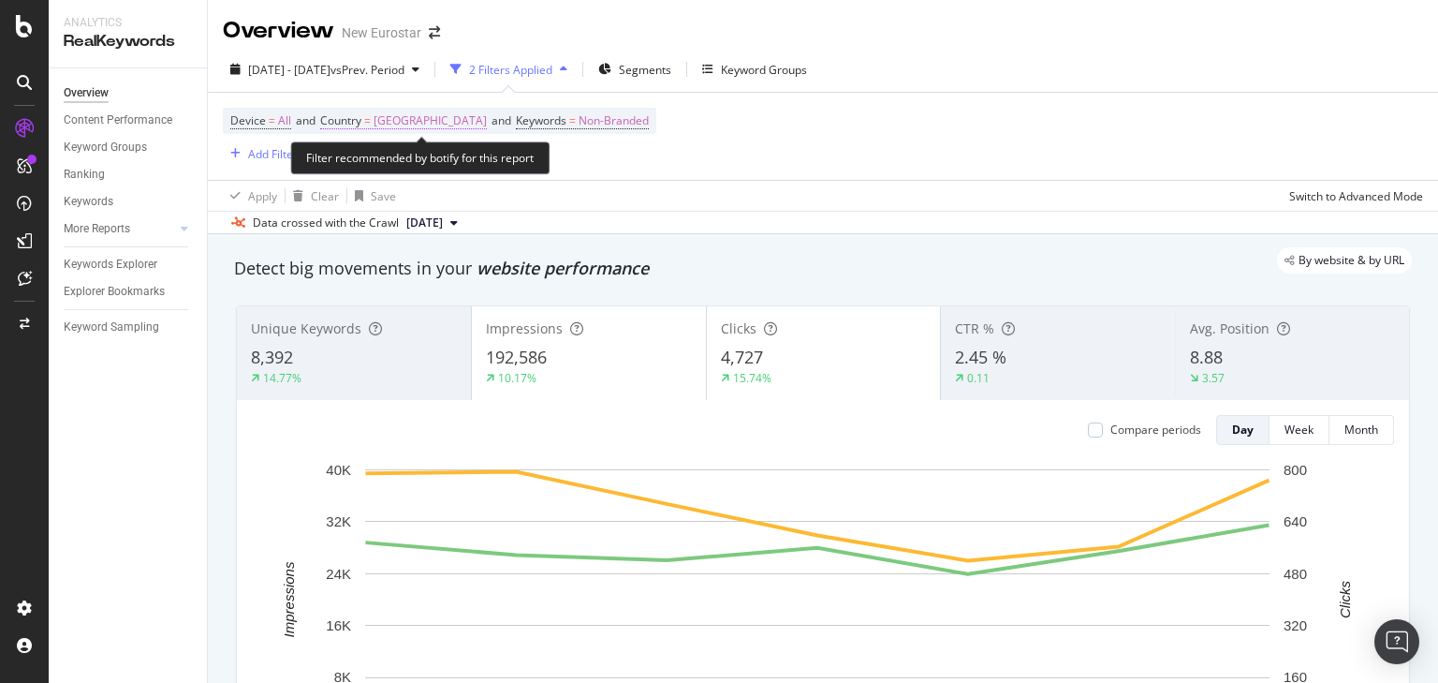
click at [433, 120] on span "Netherlands" at bounding box center [430, 121] width 113 height 26
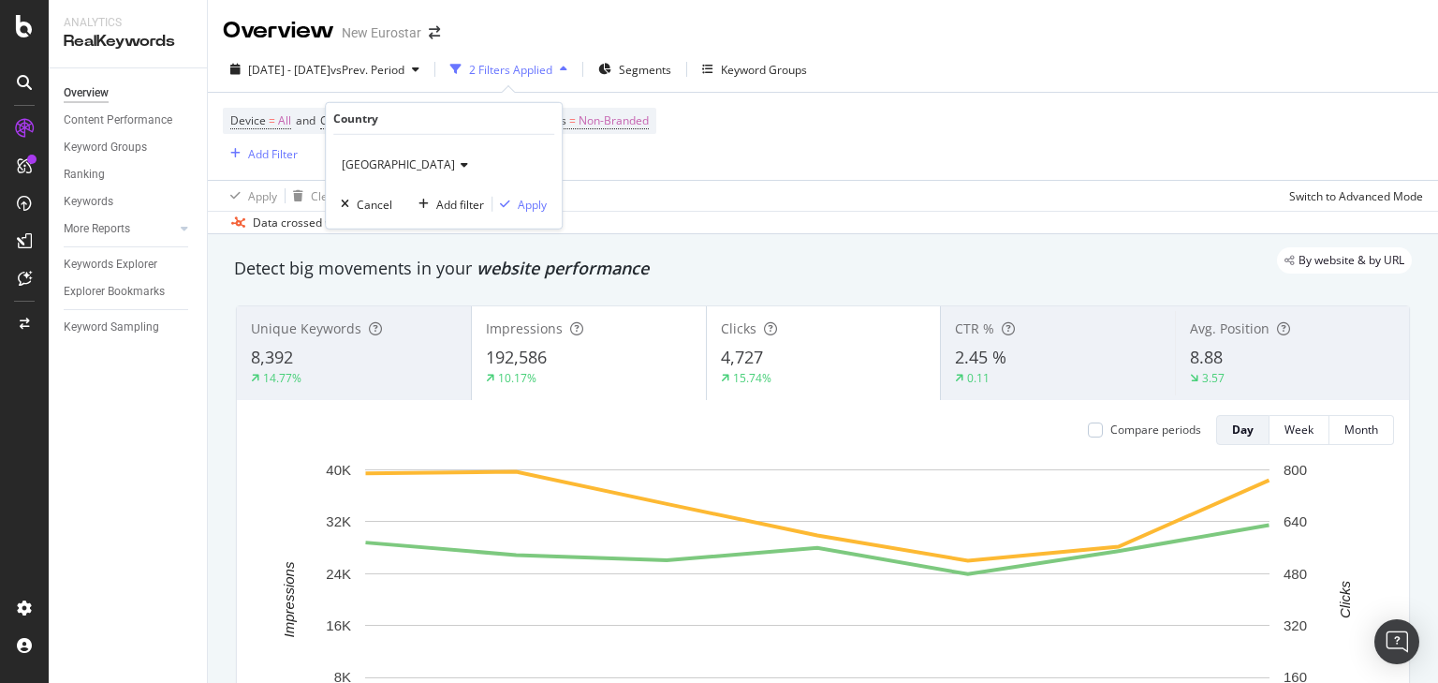
click at [379, 164] on span "Netherlands" at bounding box center [398, 164] width 113 height 16
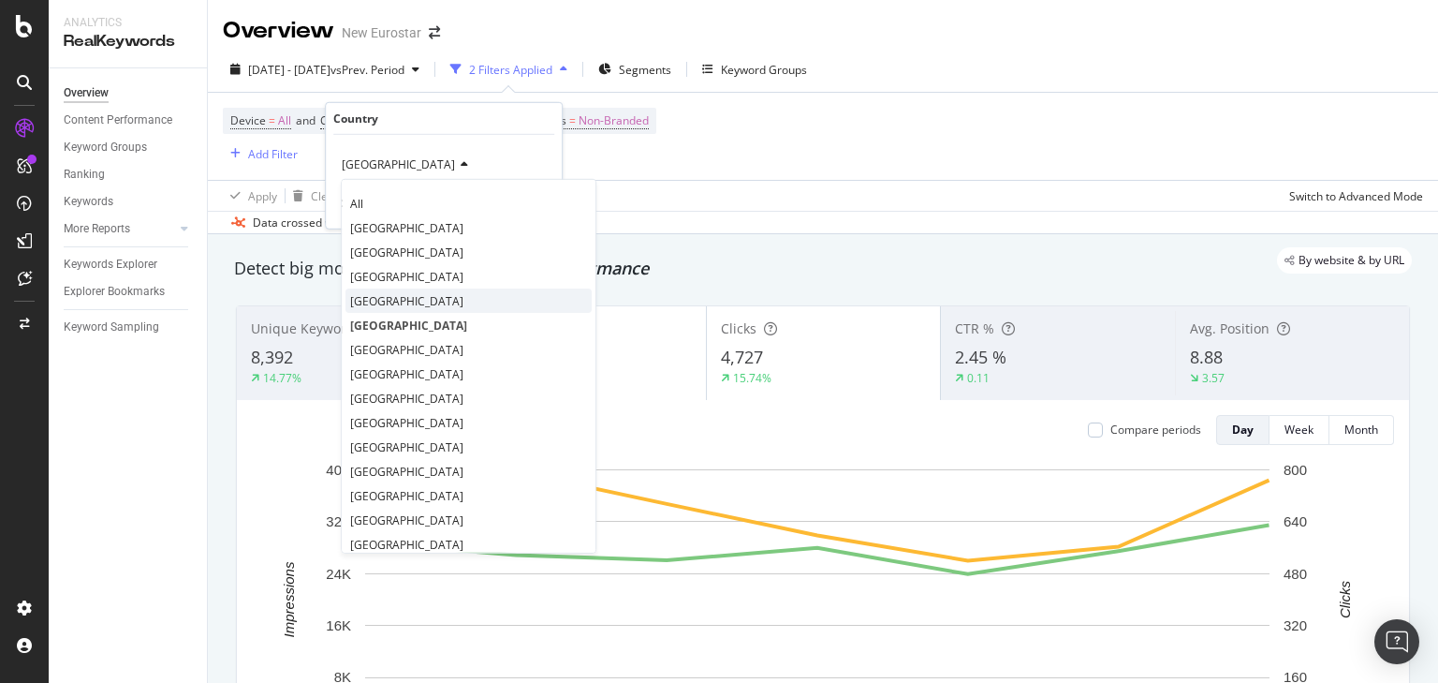
click at [421, 290] on div "Germany" at bounding box center [469, 300] width 246 height 24
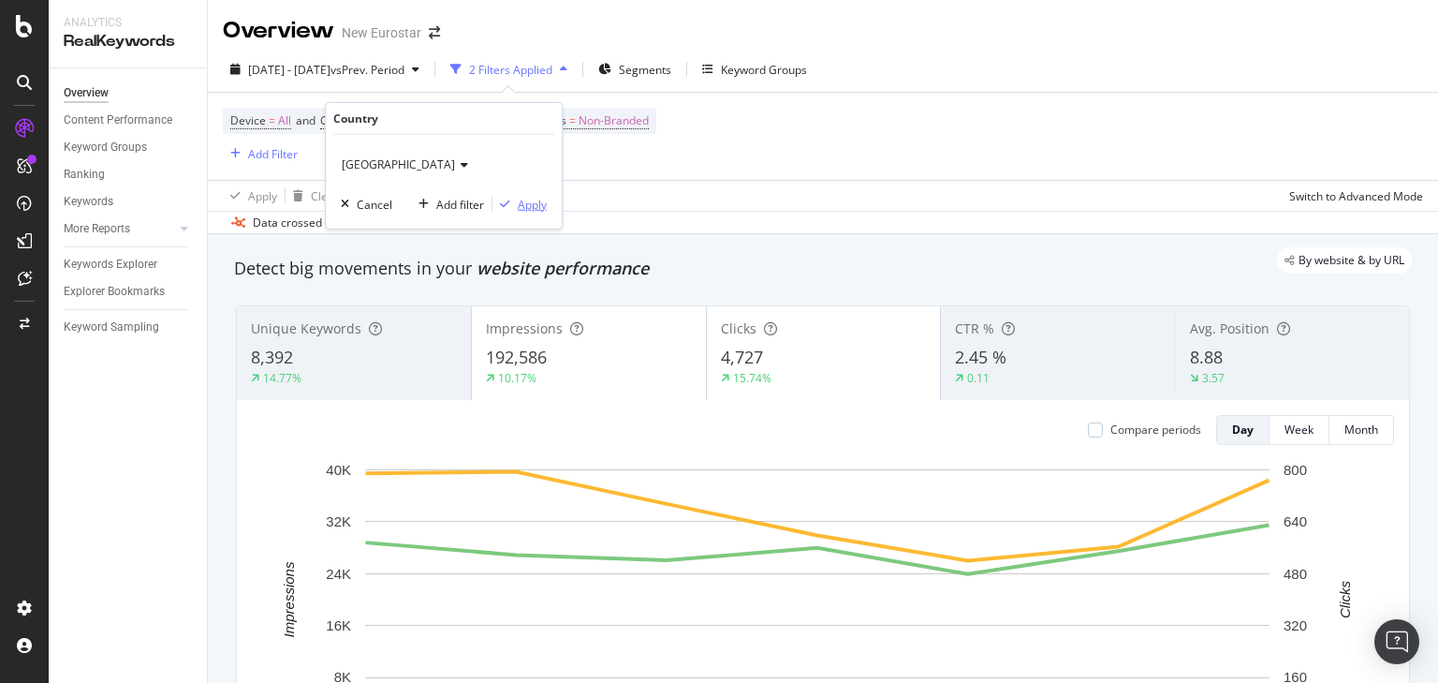
click at [530, 206] on div "Apply" at bounding box center [532, 204] width 29 height 16
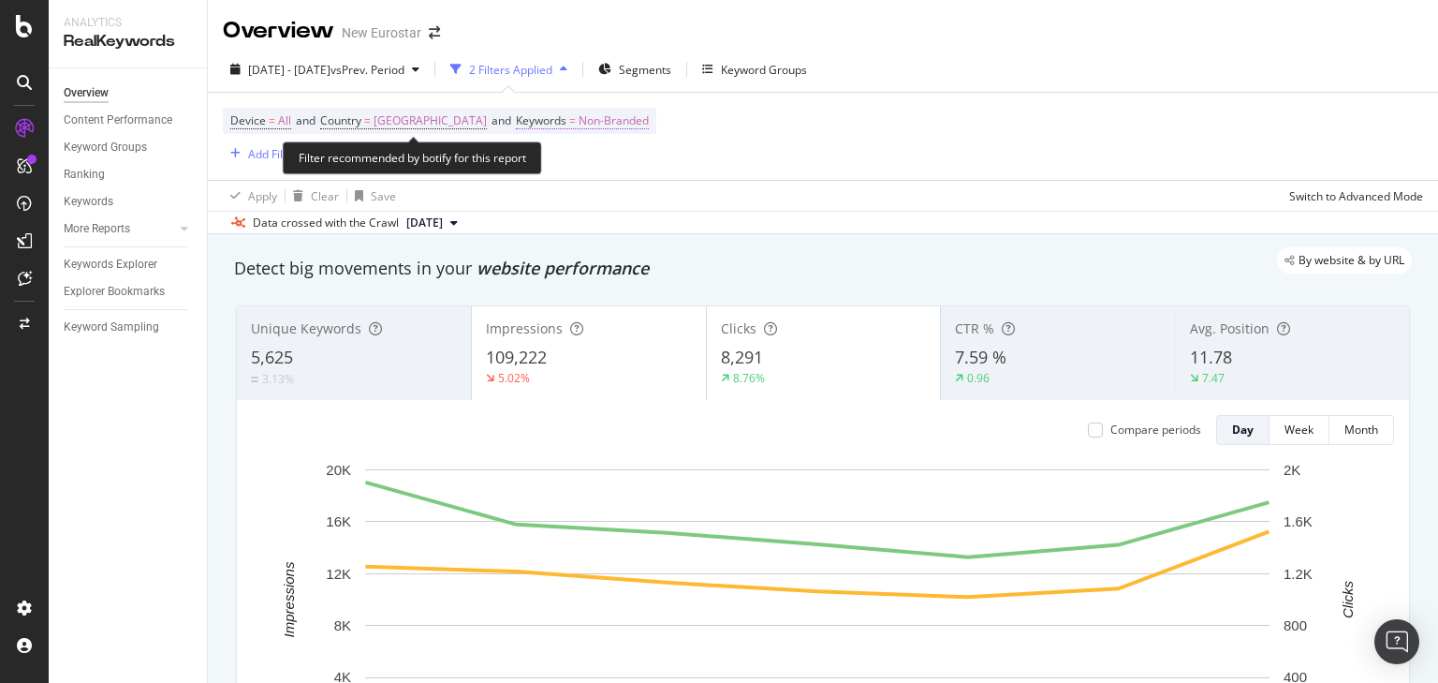
click at [579, 118] on span "Non-Branded" at bounding box center [614, 121] width 70 height 26
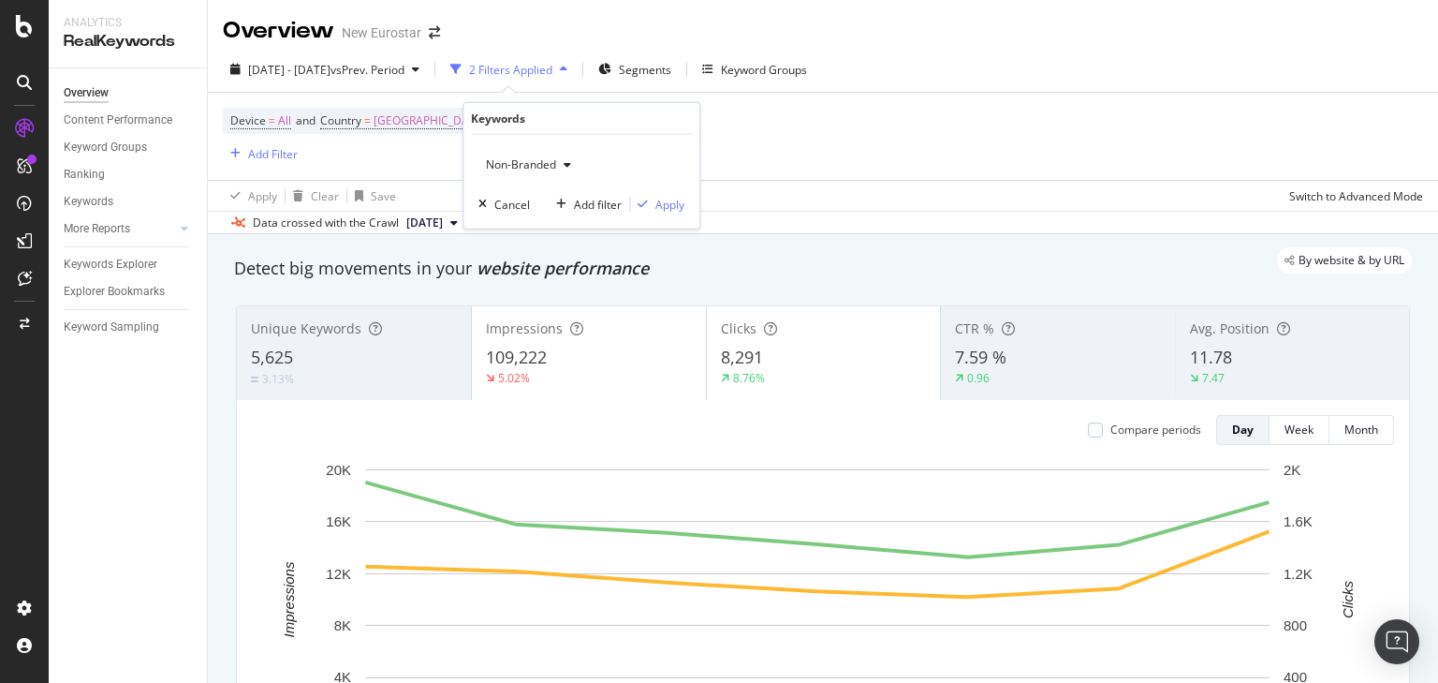
click at [533, 160] on span "Non-Branded" at bounding box center [518, 164] width 78 height 16
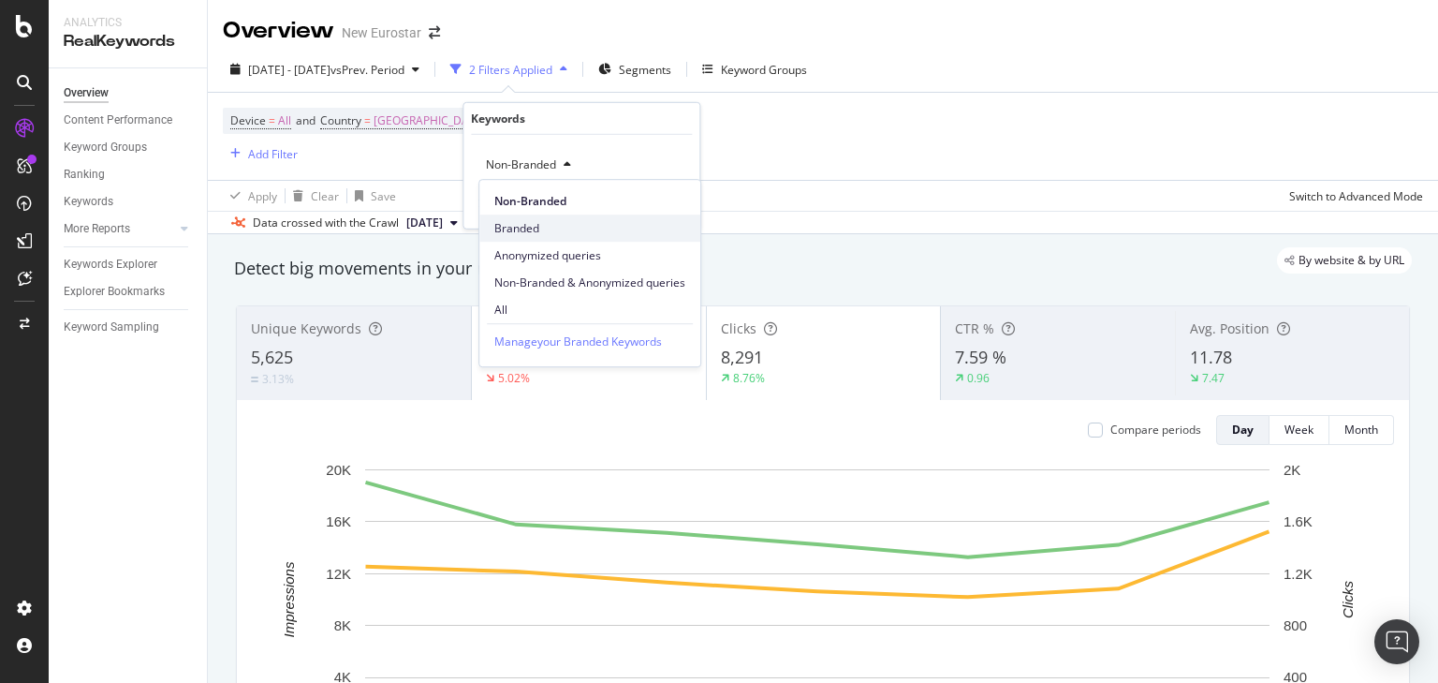
click at [538, 214] on div "Branded" at bounding box center [589, 227] width 221 height 27
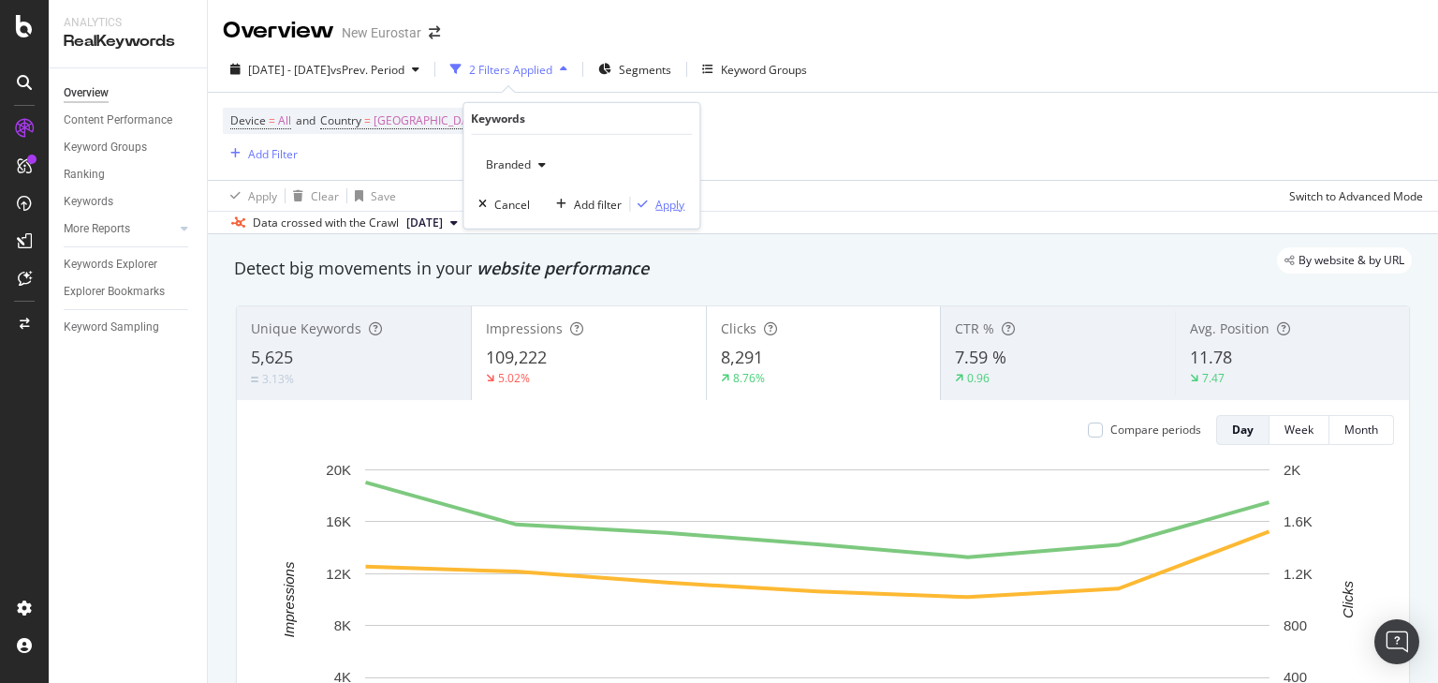
click at [648, 199] on icon "button" at bounding box center [643, 204] width 10 height 11
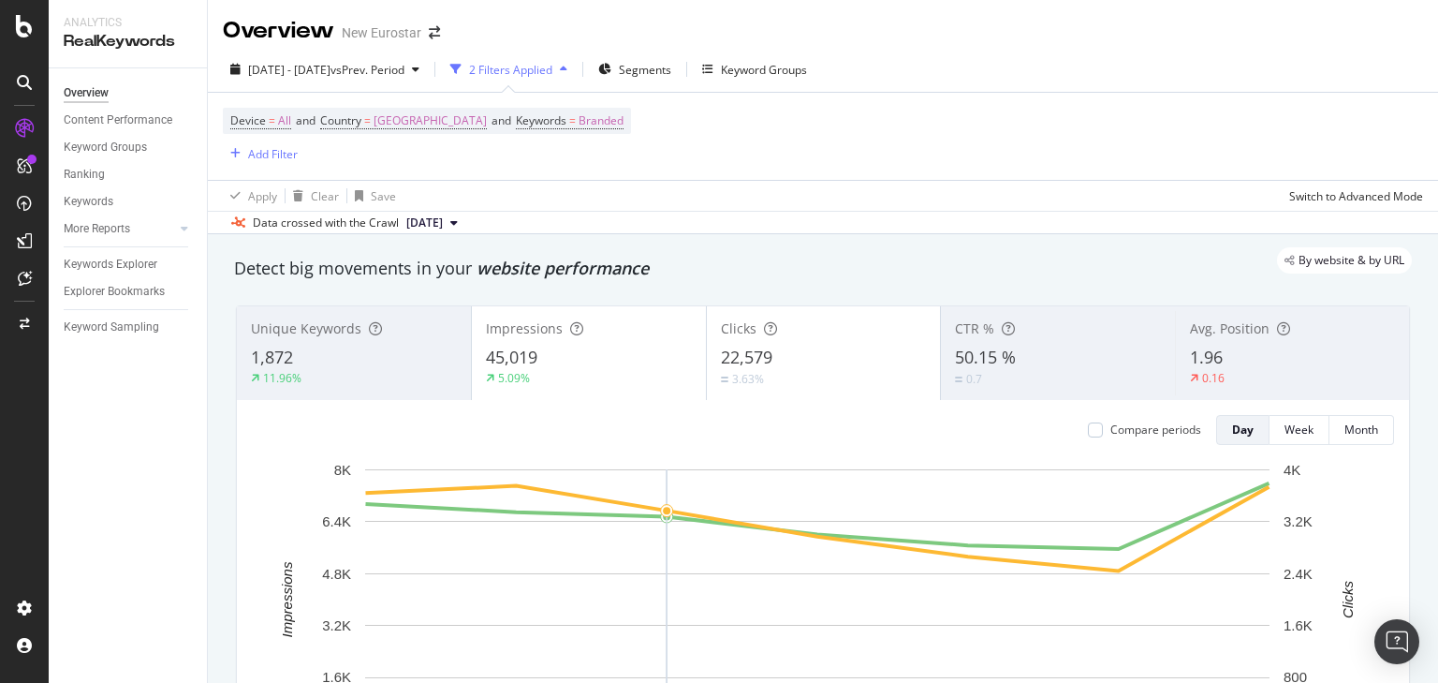
click at [619, 580] on rect "A chart." at bounding box center [817, 599] width 905 height 260
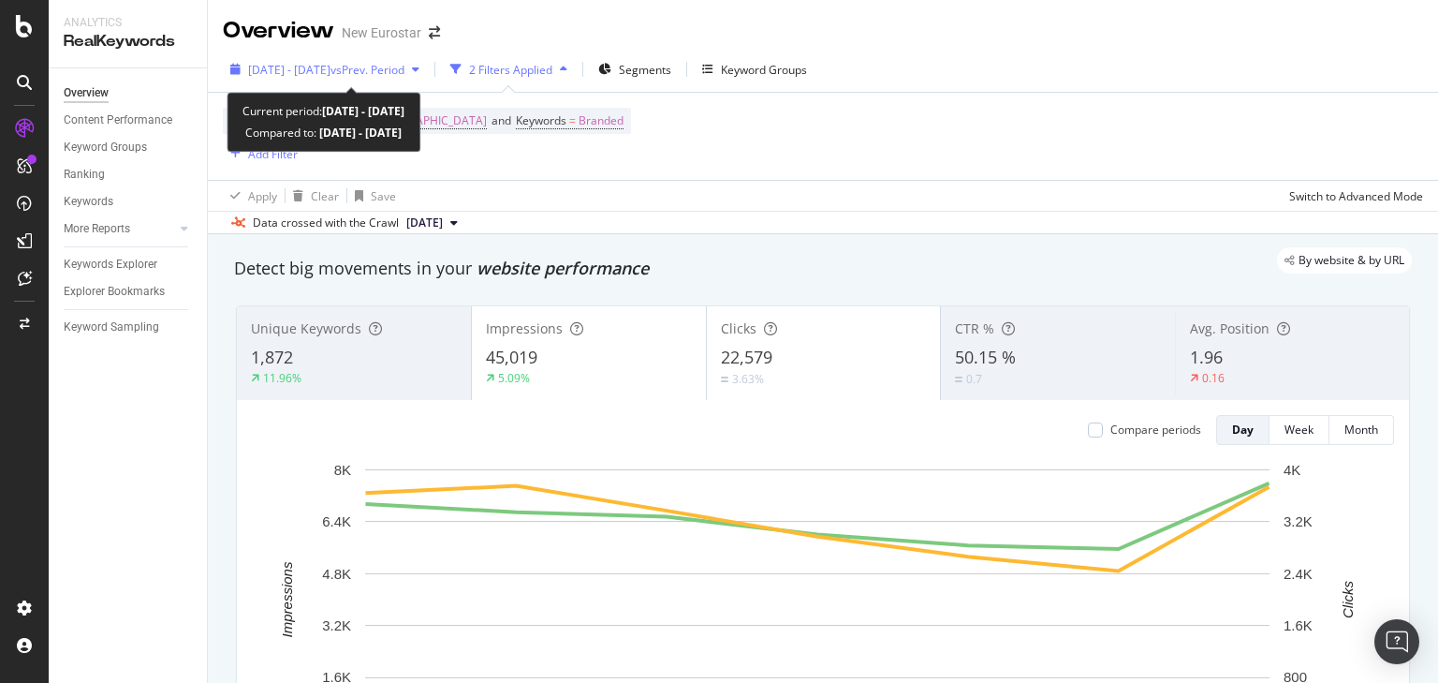
click at [331, 67] on span "2025 Sep. 8th - Sep. 14th" at bounding box center [289, 70] width 82 height 16
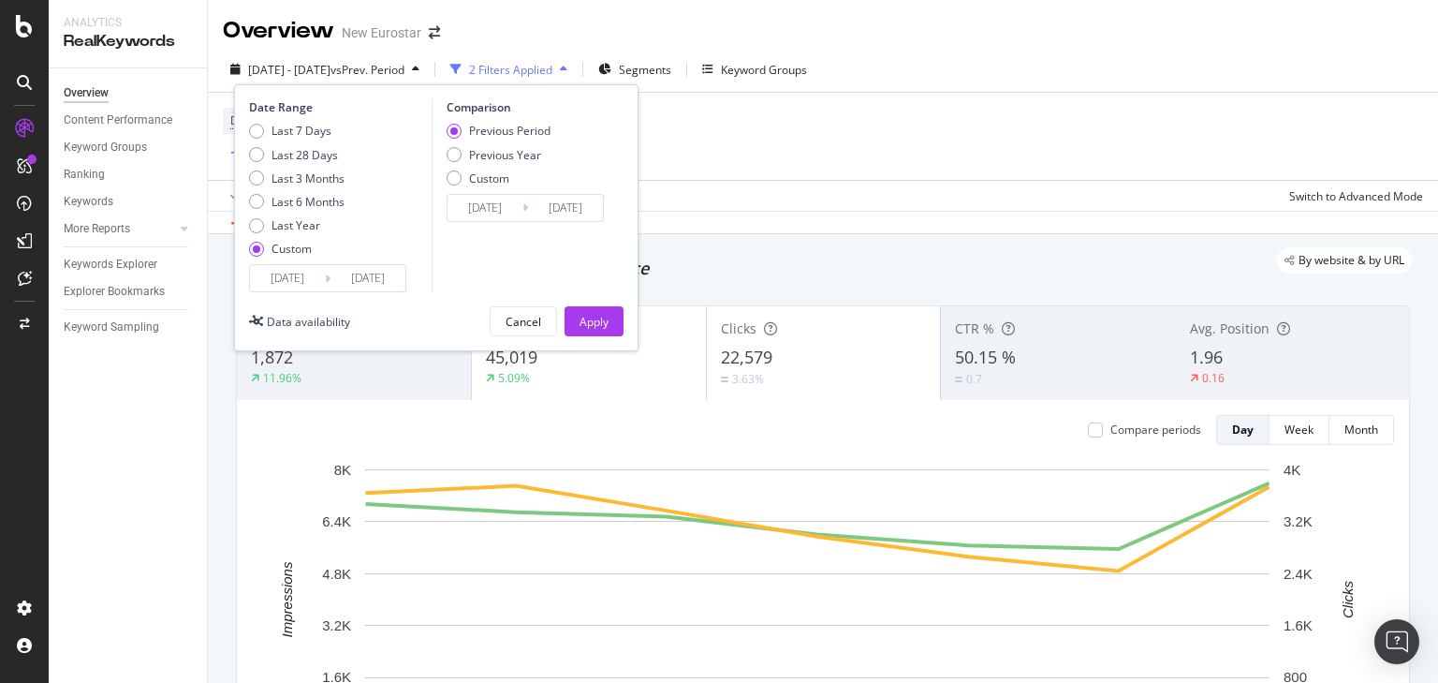
click at [479, 207] on input "2025/09/01" at bounding box center [485, 208] width 75 height 26
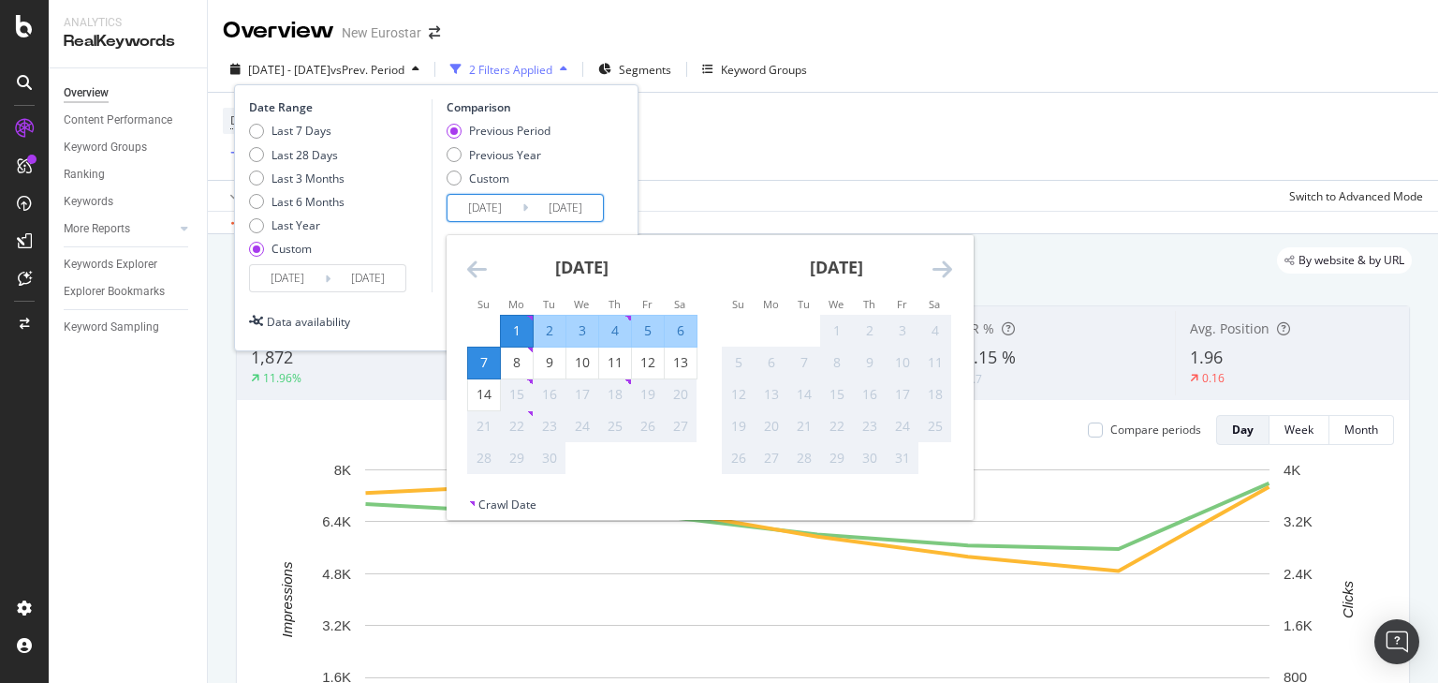
click at [313, 274] on input "2025/09/08" at bounding box center [287, 278] width 75 height 26
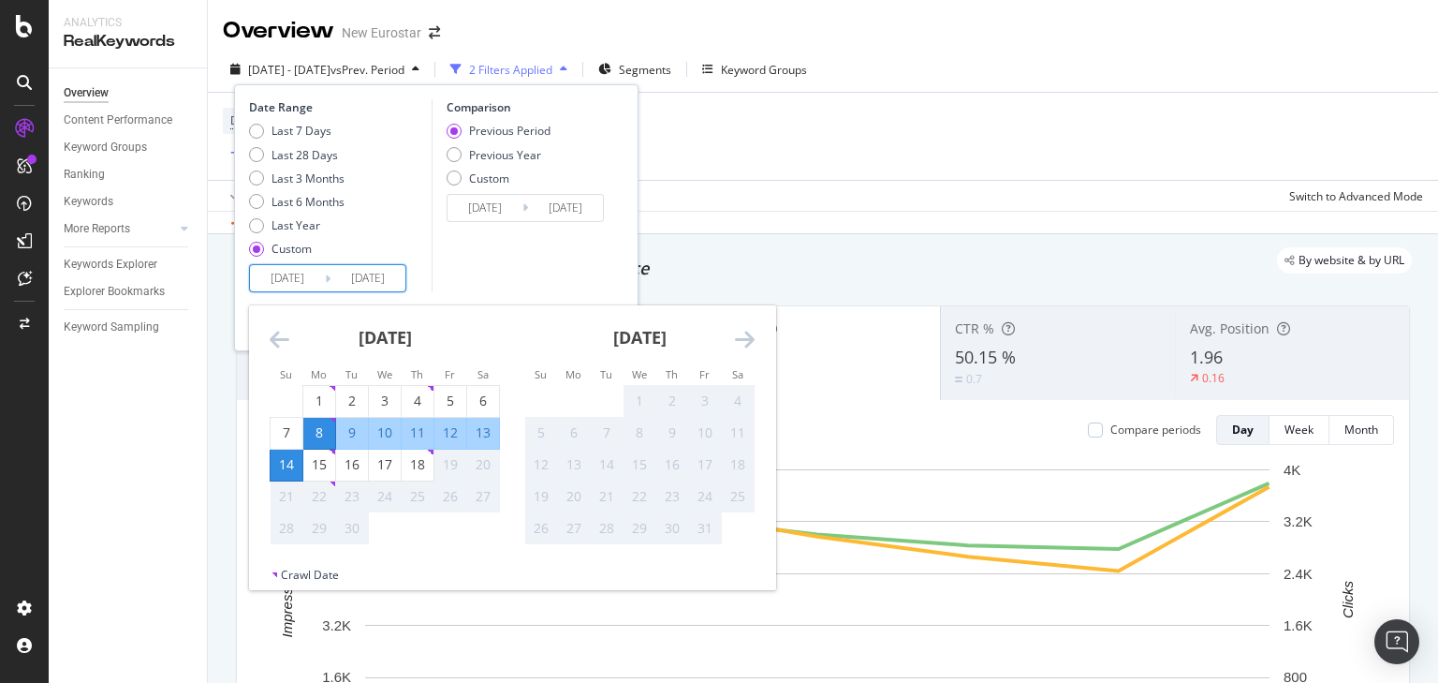
click at [475, 199] on input "2025/09/01" at bounding box center [485, 208] width 75 height 26
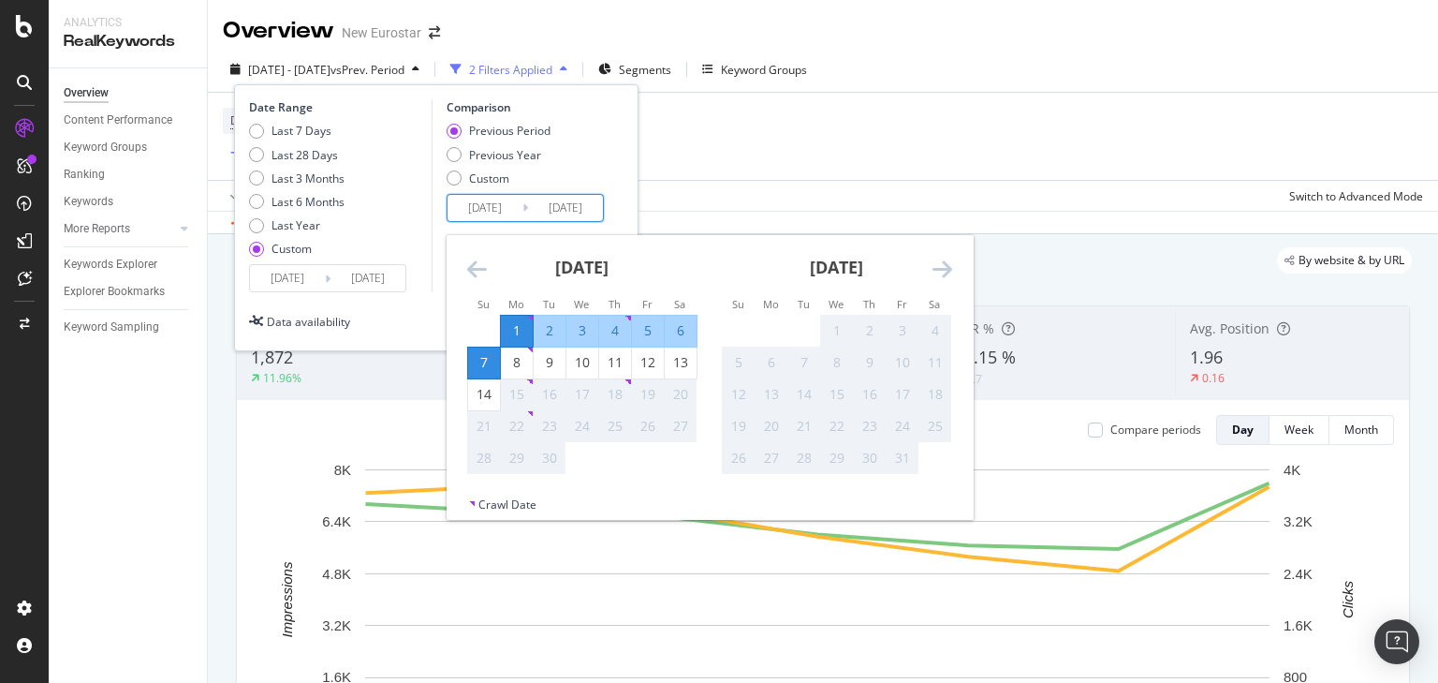
click at [296, 262] on div "Last 7 Days Last 28 Days Last 3 Months Last 6 Months Last Year Custom" at bounding box center [297, 193] width 96 height 141
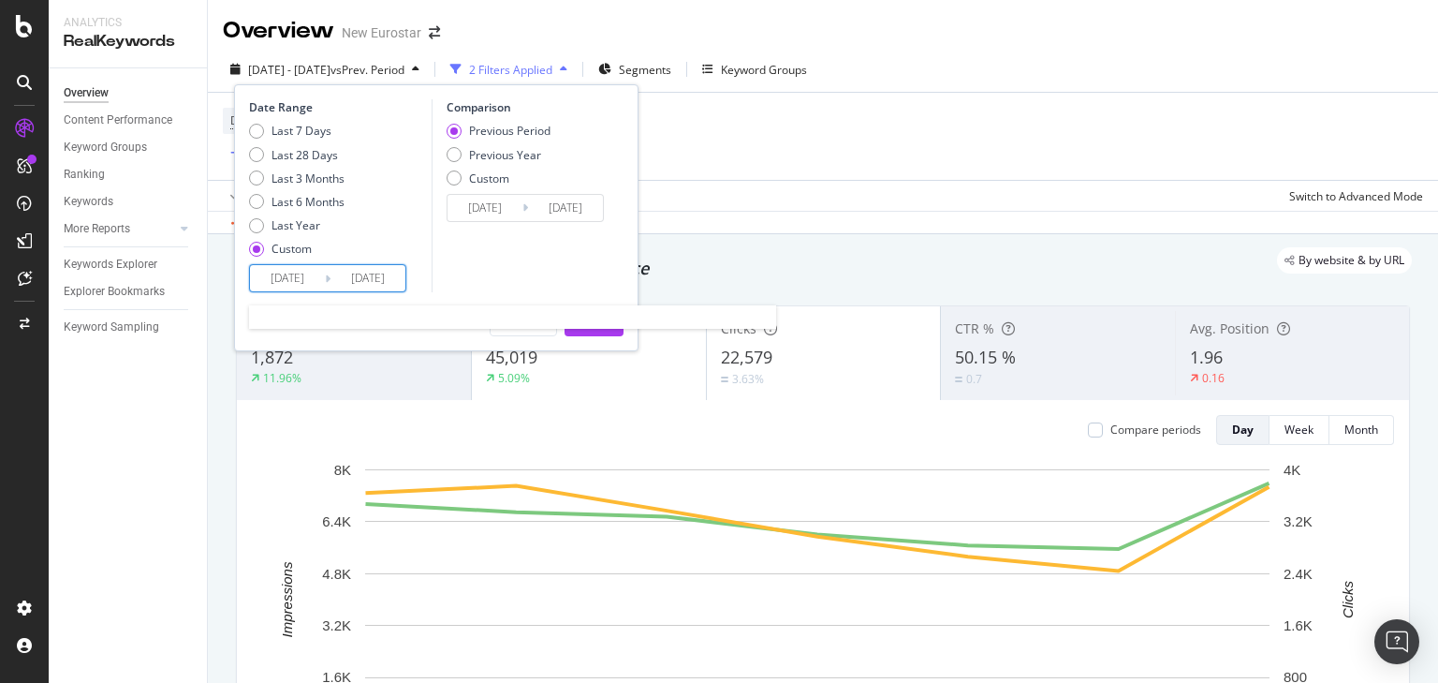
click at [292, 275] on input "2025/09/08" at bounding box center [287, 278] width 75 height 26
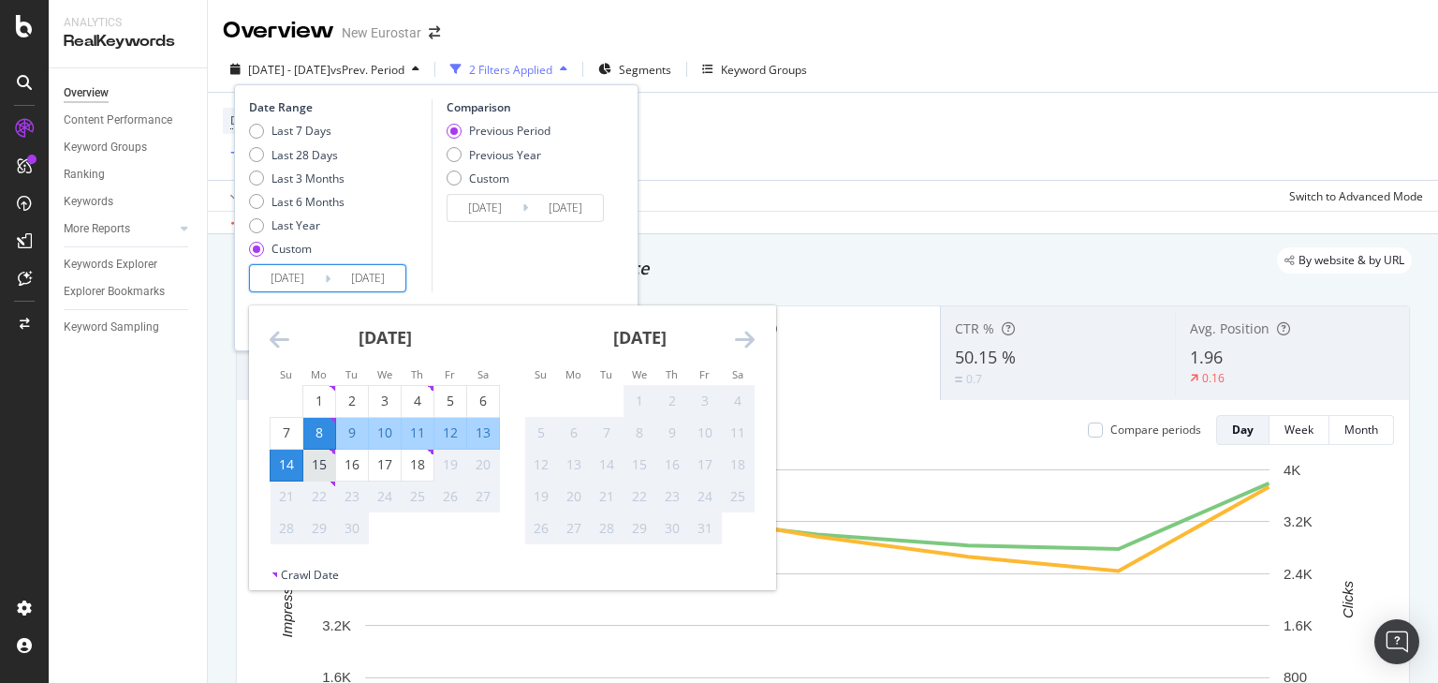
click at [330, 461] on div "15" at bounding box center [319, 464] width 32 height 19
type input "2025/09/15"
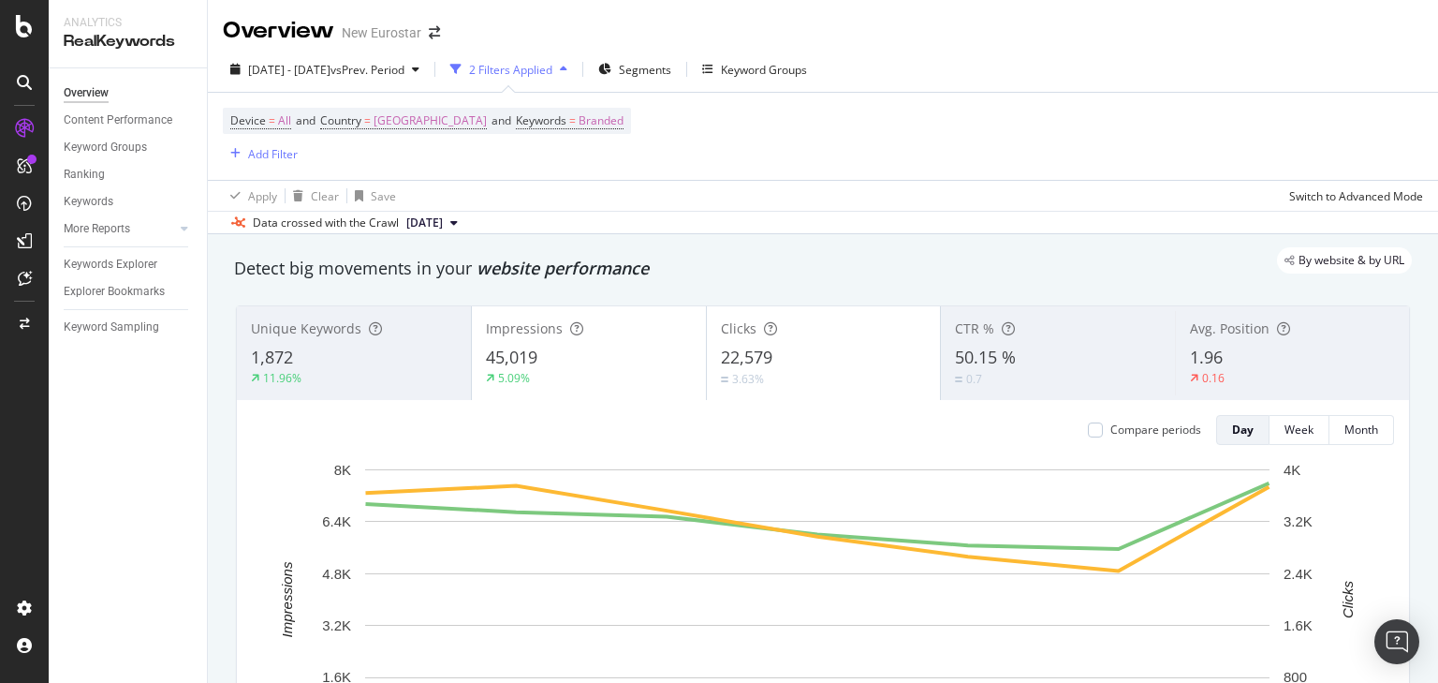
click at [787, 160] on div "Device = All and Country = Germany and Keywords = Branded Add Filter" at bounding box center [823, 136] width 1201 height 87
